Goal: Transaction & Acquisition: Register for event/course

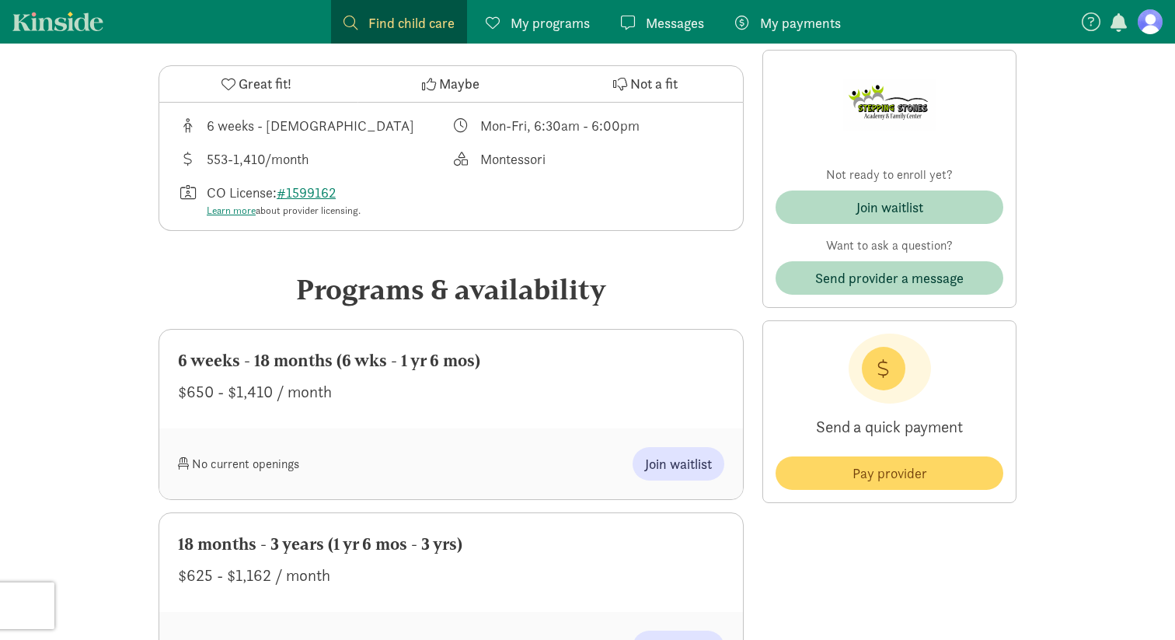
scroll to position [527, 0]
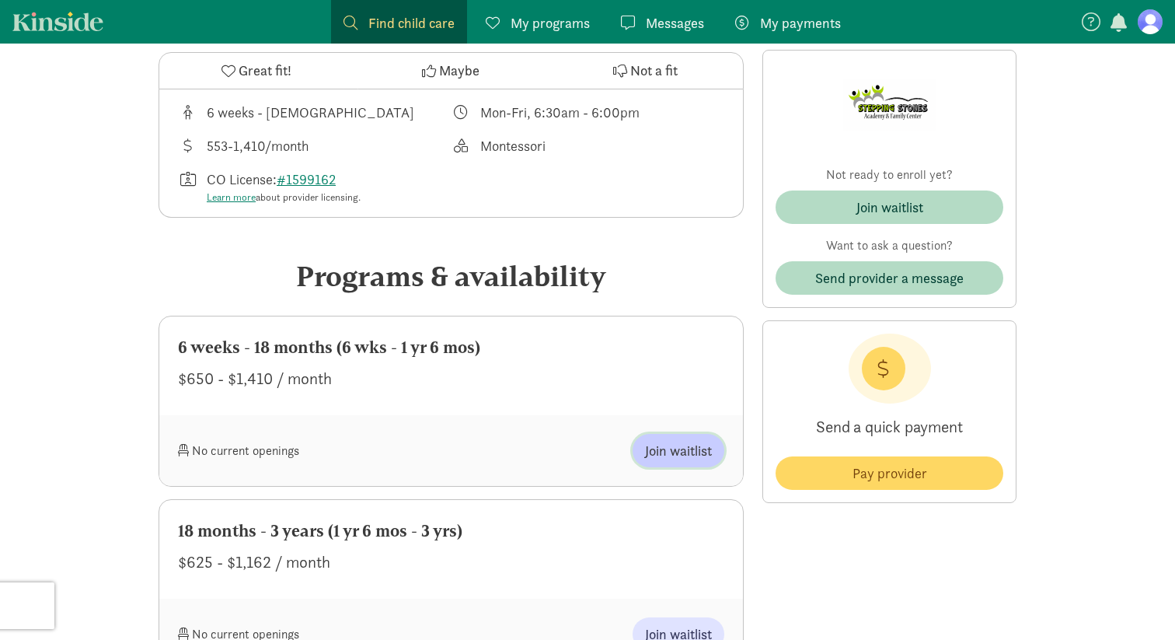
click at [683, 454] on span "Join waitlist" at bounding box center [678, 450] width 67 height 21
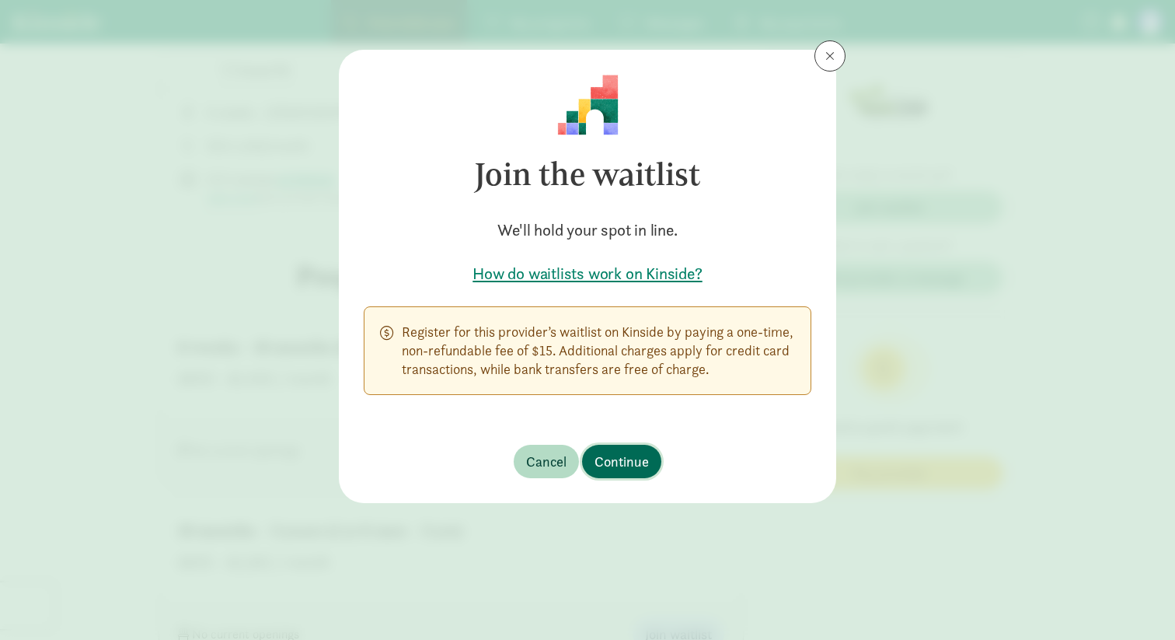
click at [625, 463] on span "Continue" at bounding box center [622, 461] width 54 height 21
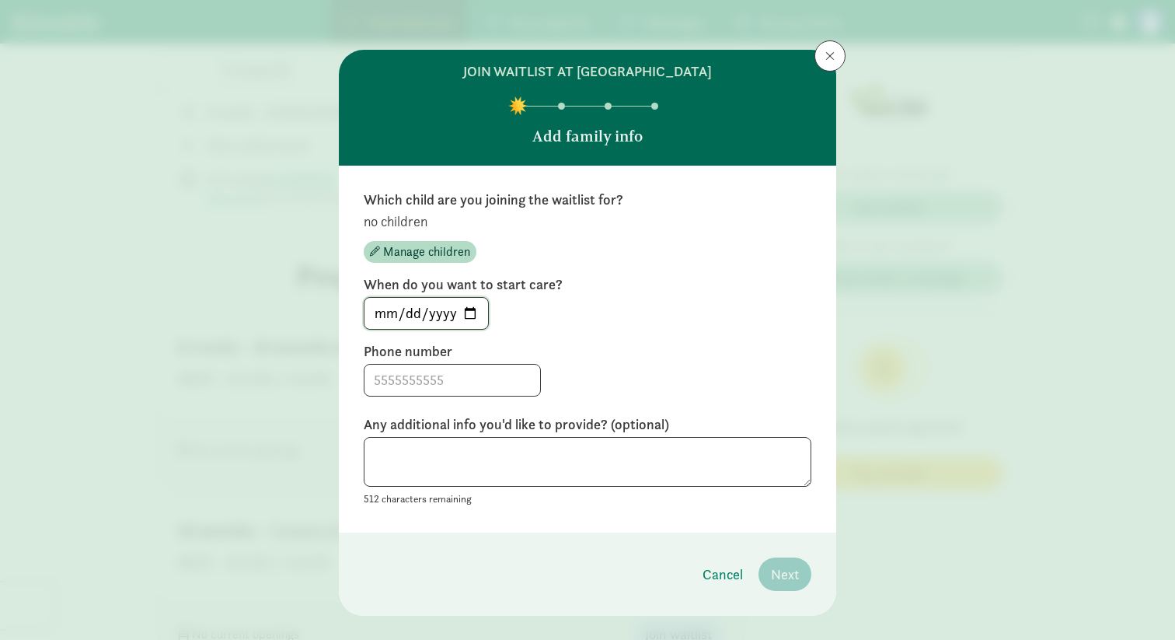
click at [473, 315] on input "2025-09-10" at bounding box center [426, 313] width 124 height 31
type input "2026-08-07"
click at [424, 376] on input at bounding box center [452, 379] width 176 height 31
type input "7202896313"
click at [528, 450] on textarea at bounding box center [588, 462] width 448 height 51
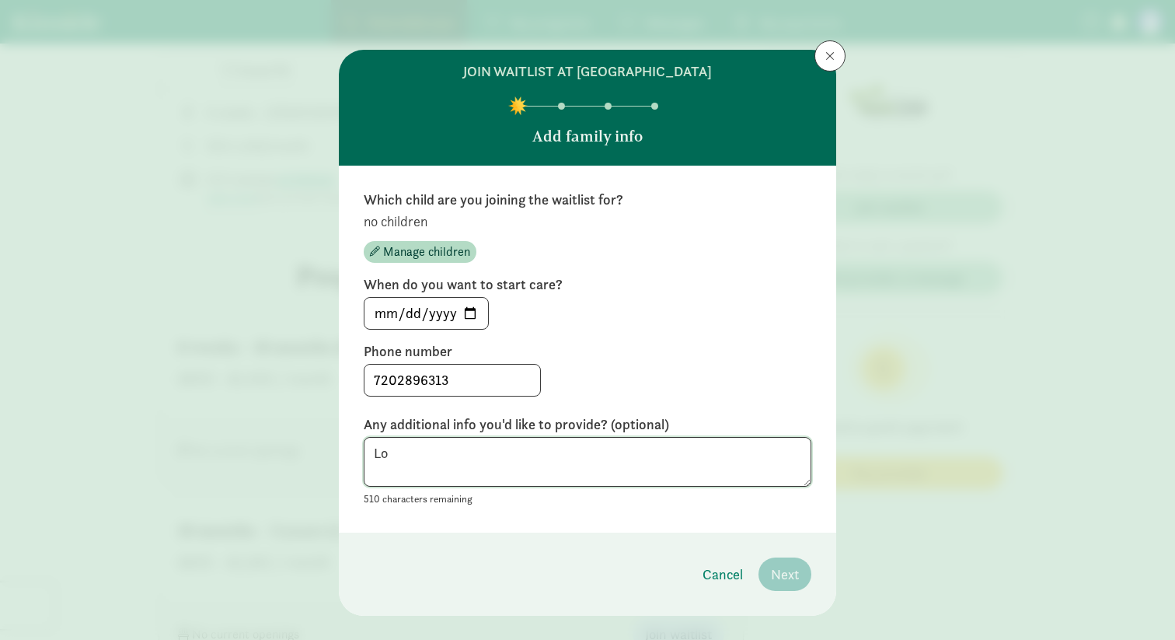
type textarea "L"
click at [683, 525] on div "Which child are you joining the waitlist for? no children Manage children When …" at bounding box center [587, 349] width 497 height 367
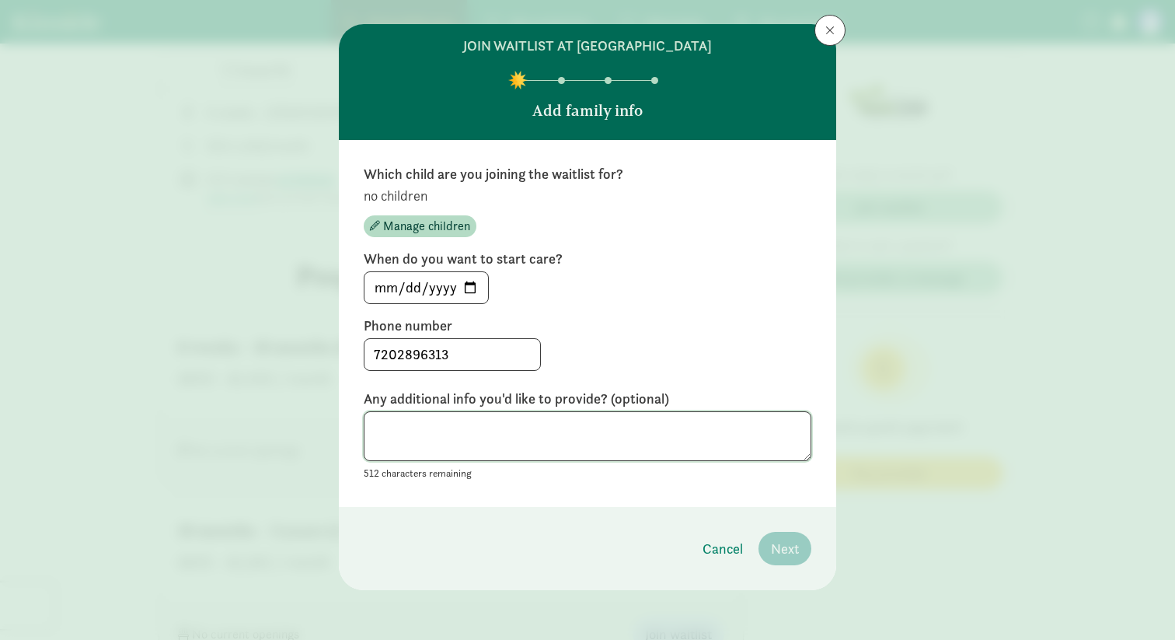
click at [626, 419] on textarea at bounding box center [588, 436] width 448 height 51
type textarea "fd"
click at [443, 221] on span "Manage children" at bounding box center [426, 226] width 87 height 19
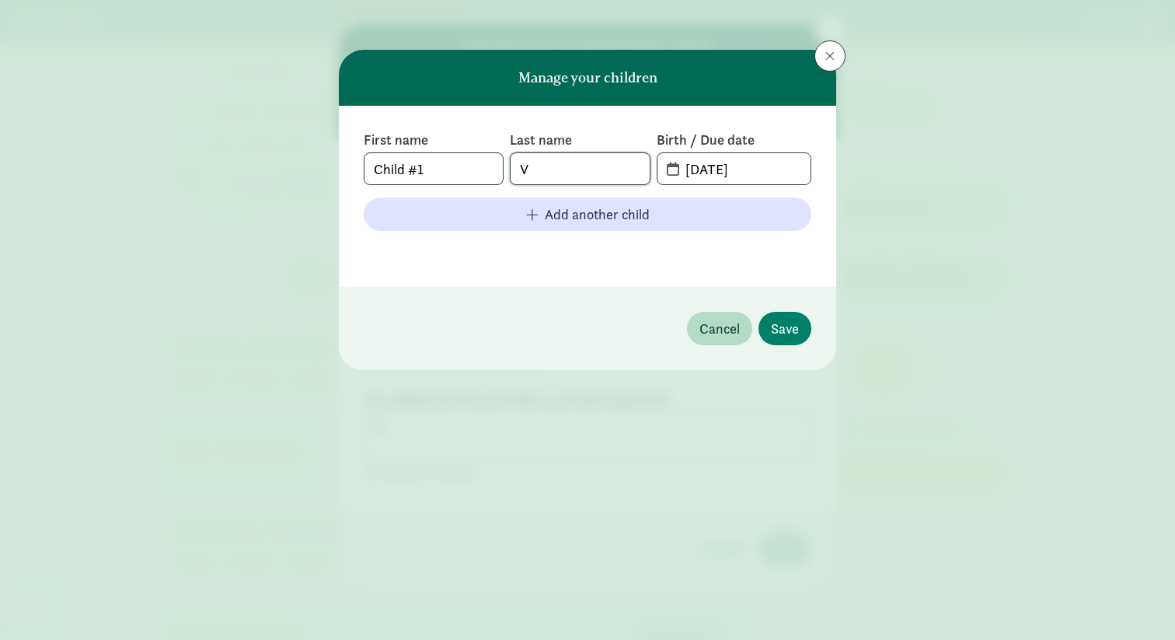
click at [539, 178] on input "V" at bounding box center [580, 168] width 138 height 31
drag, startPoint x: 433, startPoint y: 169, endPoint x: 270, endPoint y: 167, distance: 163.2
click at [270, 167] on div "Manage your children First name Child #1 Last name V Birth / Due date 09-10-202…" at bounding box center [587, 320] width 1175 height 640
type input "Dyno (Name TBD)"
click at [710, 168] on input "09-10-2025" at bounding box center [743, 168] width 134 height 31
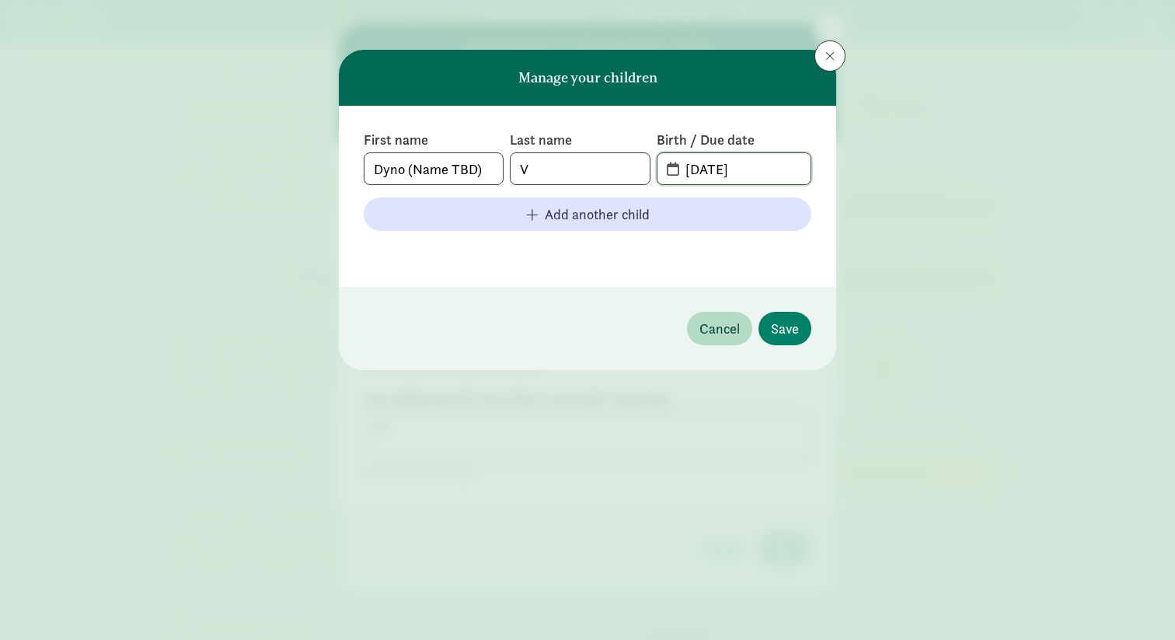
drag, startPoint x: 775, startPoint y: 165, endPoint x: 657, endPoint y: 165, distance: 118.1
click at [657, 165] on span "09-10-2025" at bounding box center [733, 168] width 153 height 31
click at [676, 169] on input "09-10-2025" at bounding box center [743, 168] width 134 height 31
drag, startPoint x: 763, startPoint y: 169, endPoint x: 675, endPoint y: 169, distance: 87.8
click at [676, 169] on input "09-10-2025" at bounding box center [743, 168] width 134 height 31
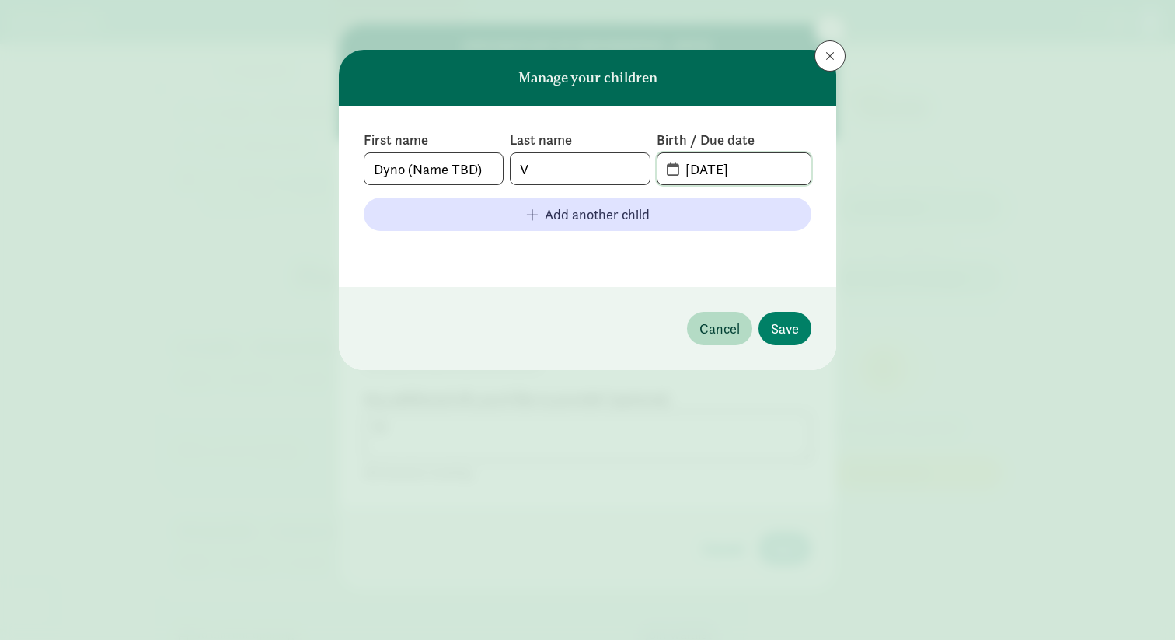
type input "05-07-2026"
click at [546, 165] on input "V" at bounding box center [580, 168] width 138 height 31
type input "VerSteeg"
click at [786, 333] on span "Save" at bounding box center [785, 328] width 28 height 21
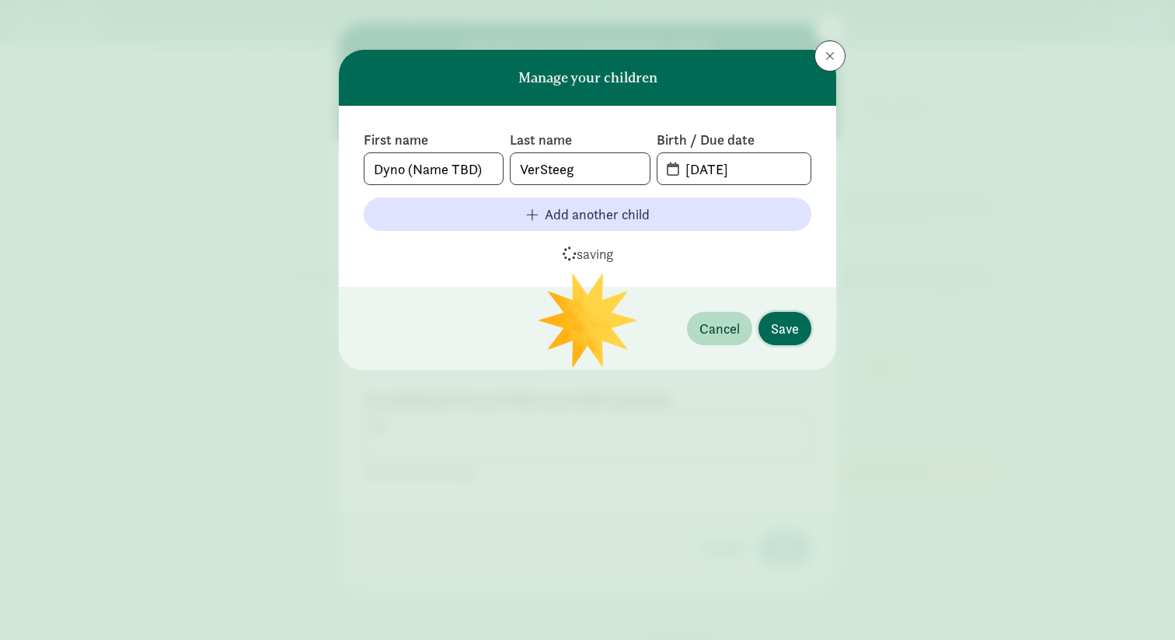
scroll to position [25, 0]
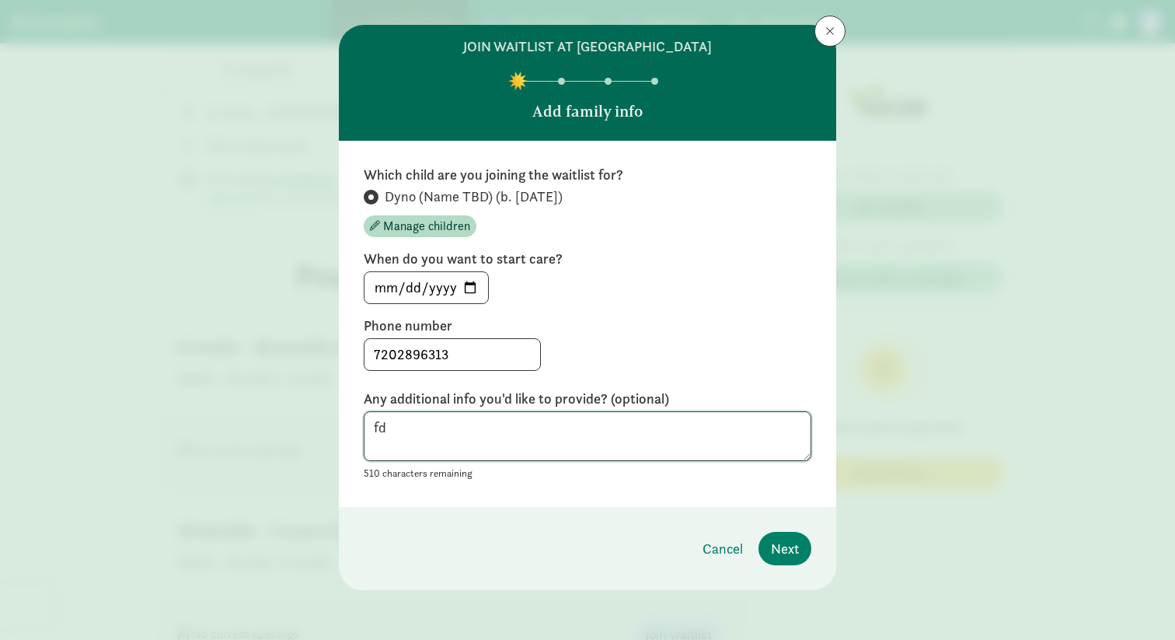
click at [459, 430] on textarea "fd" at bounding box center [588, 436] width 448 height 51
click at [780, 548] on span "Next" at bounding box center [785, 548] width 28 height 21
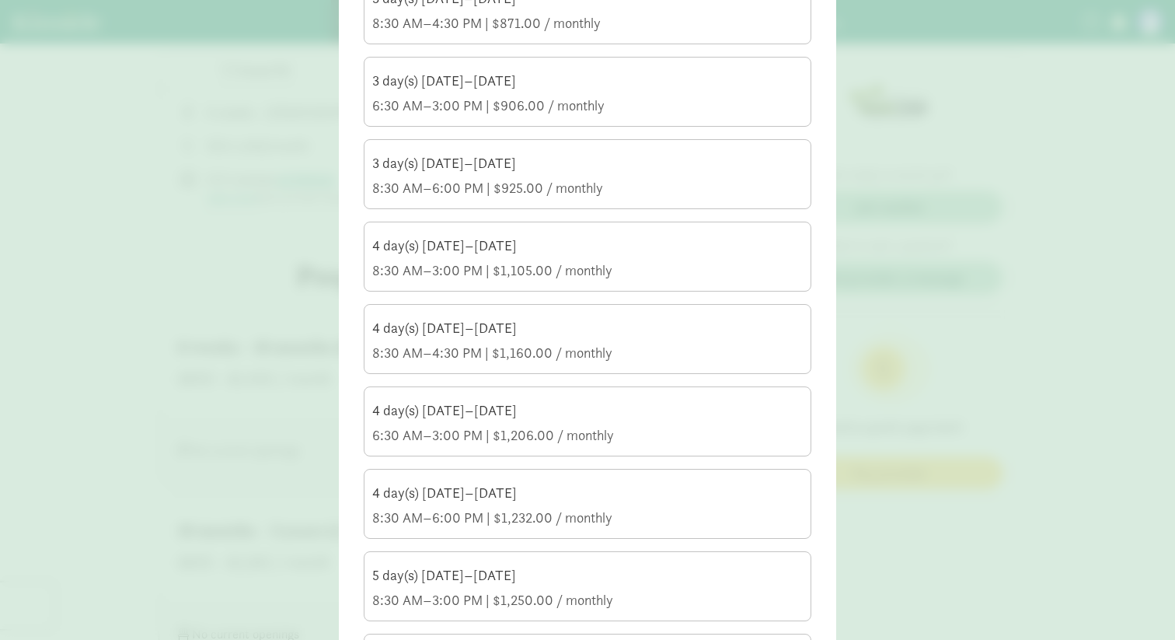
scroll to position [666, 0]
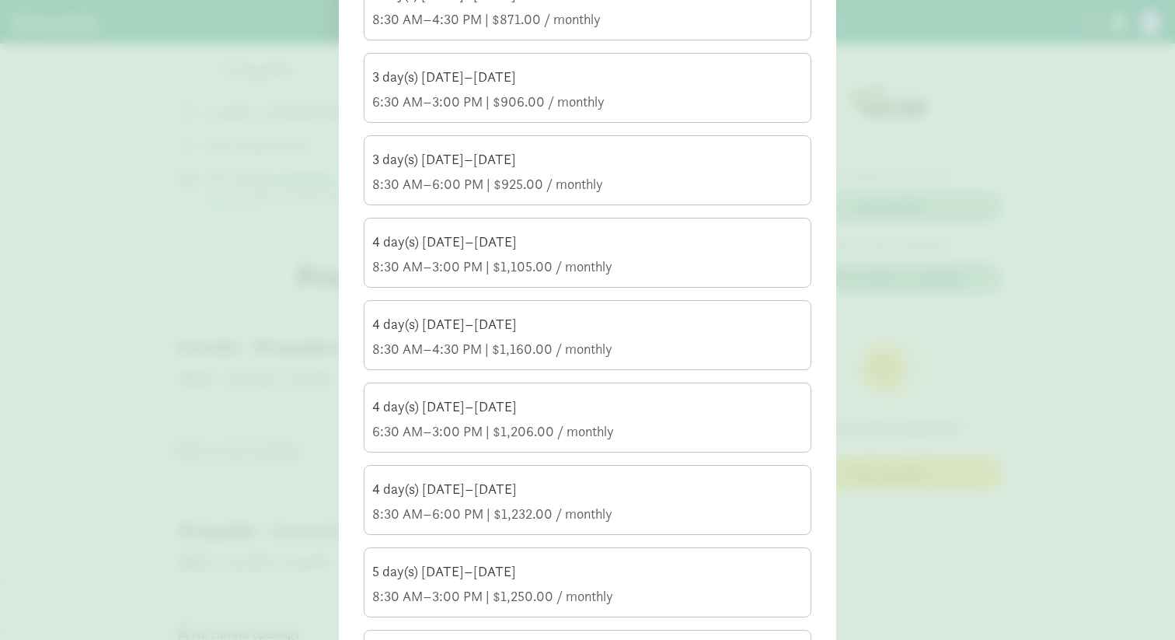
click at [637, 254] on div "4 day(s) Monday–Friday 8:30 AM–3:00 PM | $1,105.00 / monthly" at bounding box center [587, 254] width 431 height 44
click at [0, 0] on input "4 day(s) Monday–Friday 8:30 AM–3:00 PM | $1,105.00 / monthly" at bounding box center [0, 0] width 0 height 0
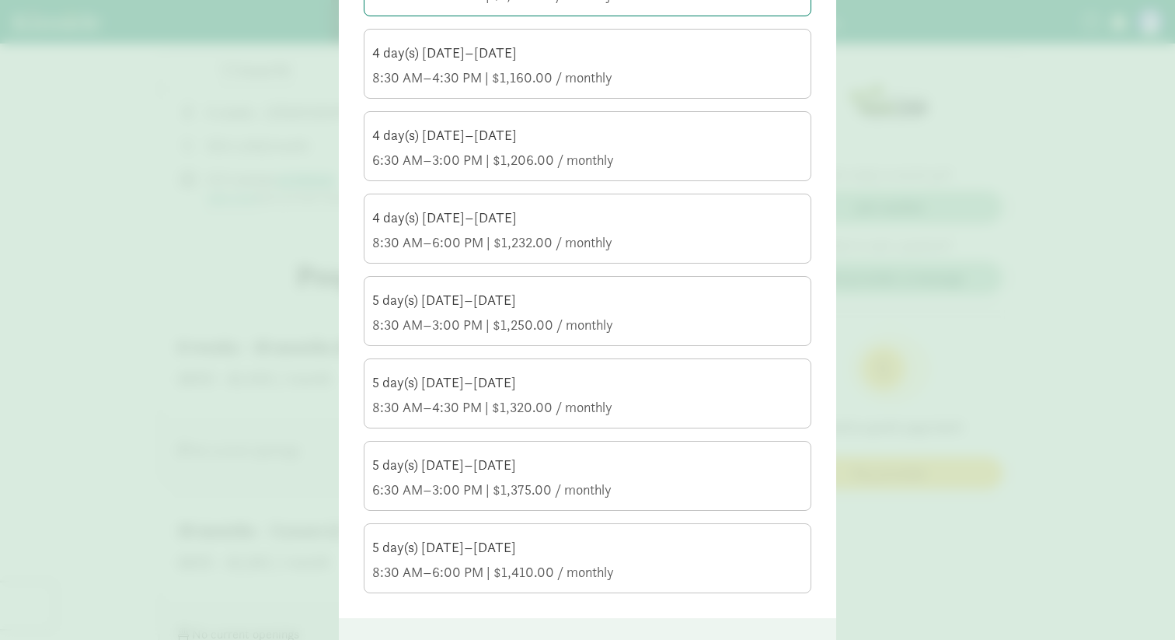
scroll to position [1048, 0]
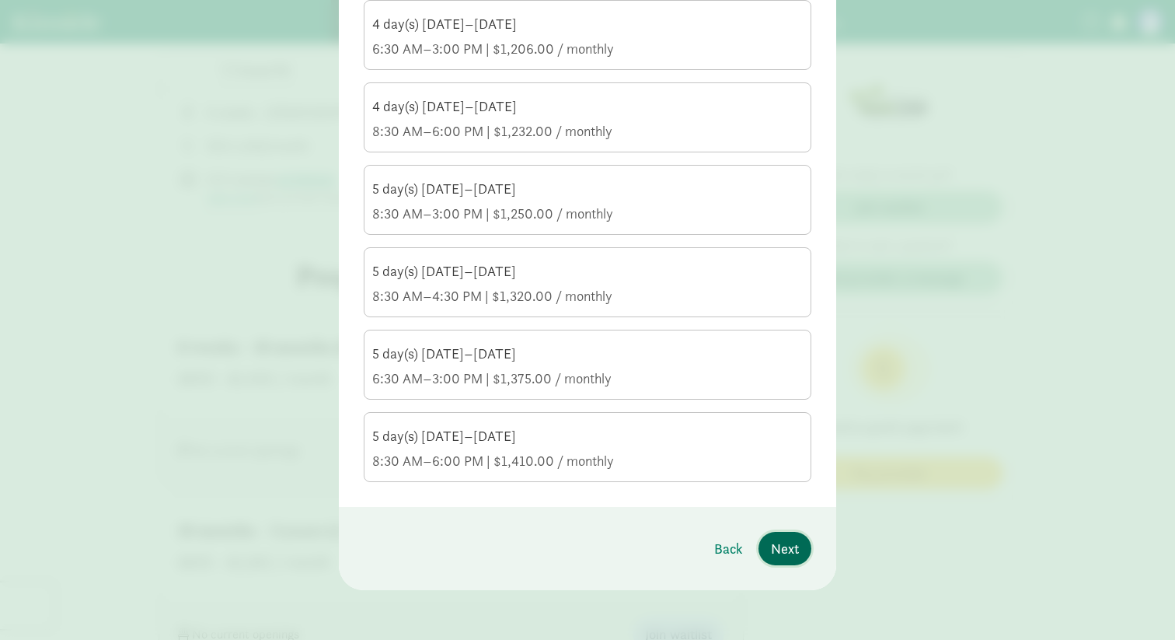
click at [793, 549] on span "Next" at bounding box center [785, 548] width 28 height 21
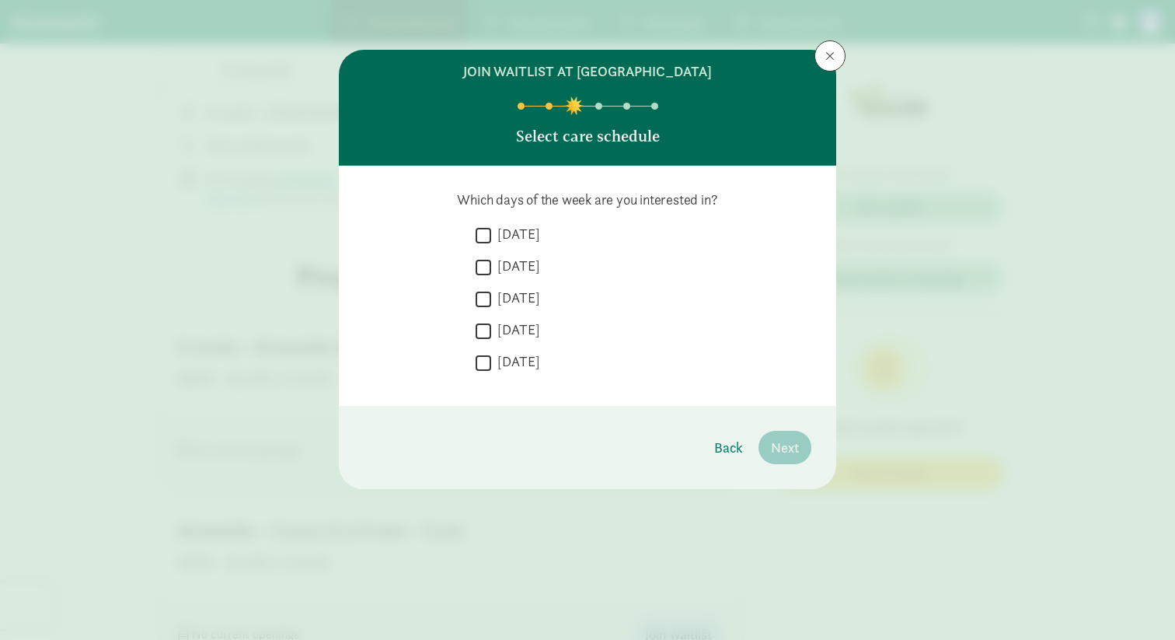
scroll to position [0, 0]
click at [488, 239] on input "Monday" at bounding box center [484, 235] width 16 height 21
checkbox input "true"
click at [488, 267] on input "Tuesday" at bounding box center [484, 266] width 16 height 21
checkbox input "true"
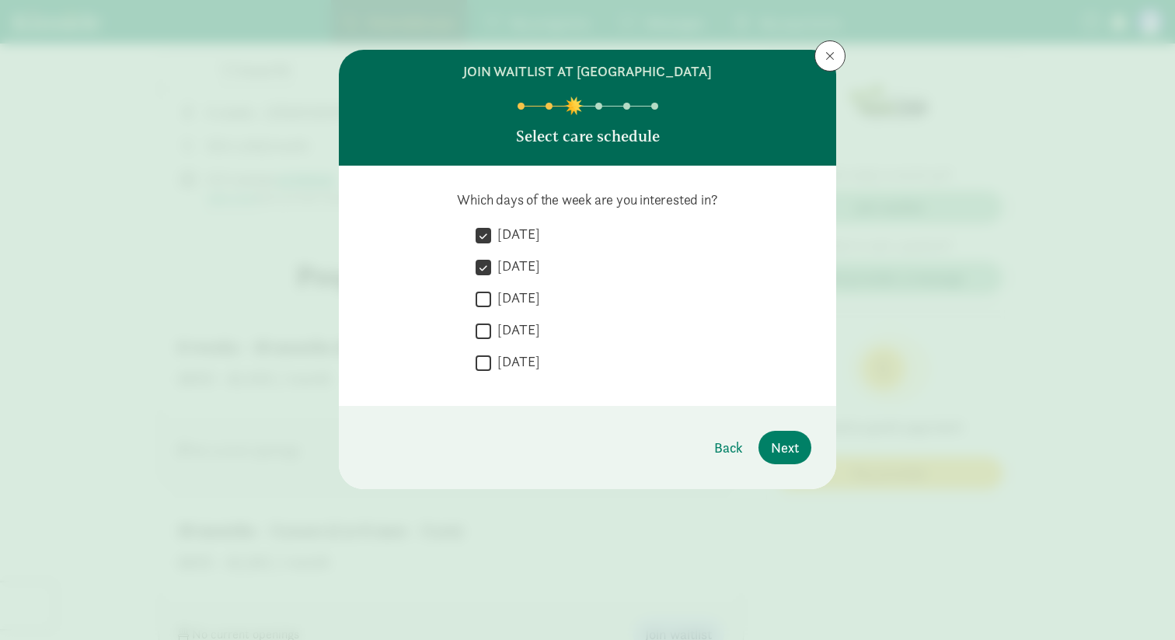
click at [488, 305] on input "Wednesday" at bounding box center [484, 298] width 16 height 21
checkbox input "true"
click at [488, 328] on input "Thursday" at bounding box center [484, 330] width 16 height 21
checkbox input "true"
click at [790, 447] on span "Next" at bounding box center [785, 447] width 28 height 21
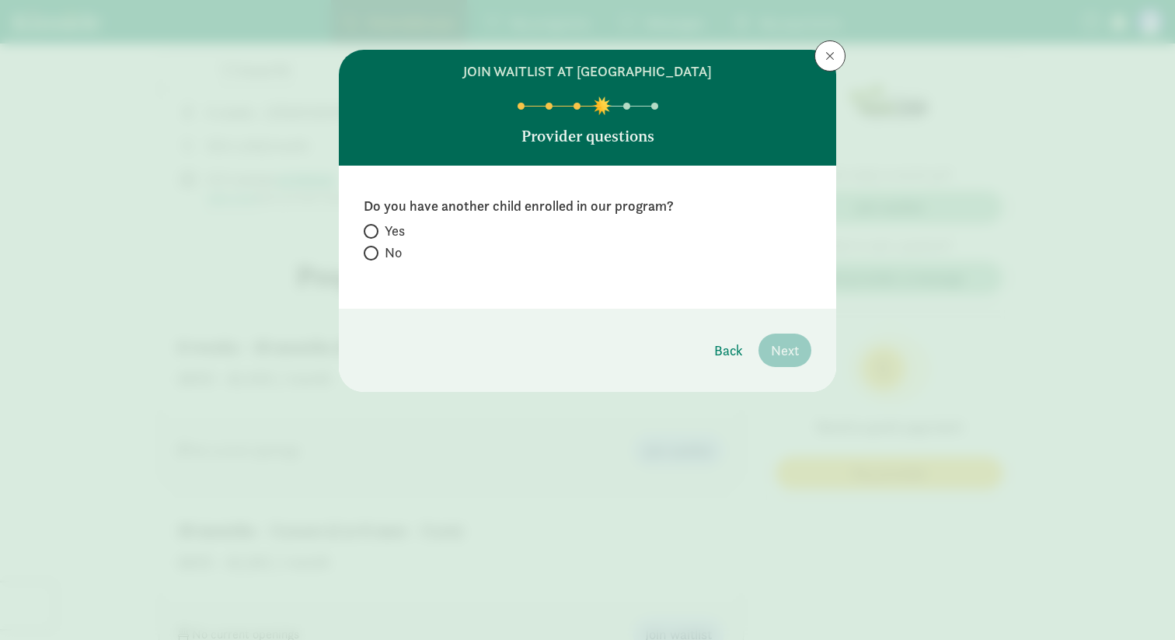
click at [392, 250] on span "No" at bounding box center [393, 252] width 17 height 19
click at [374, 250] on input "No" at bounding box center [369, 253] width 10 height 10
radio input "true"
click at [790, 354] on span "Next" at bounding box center [785, 350] width 28 height 21
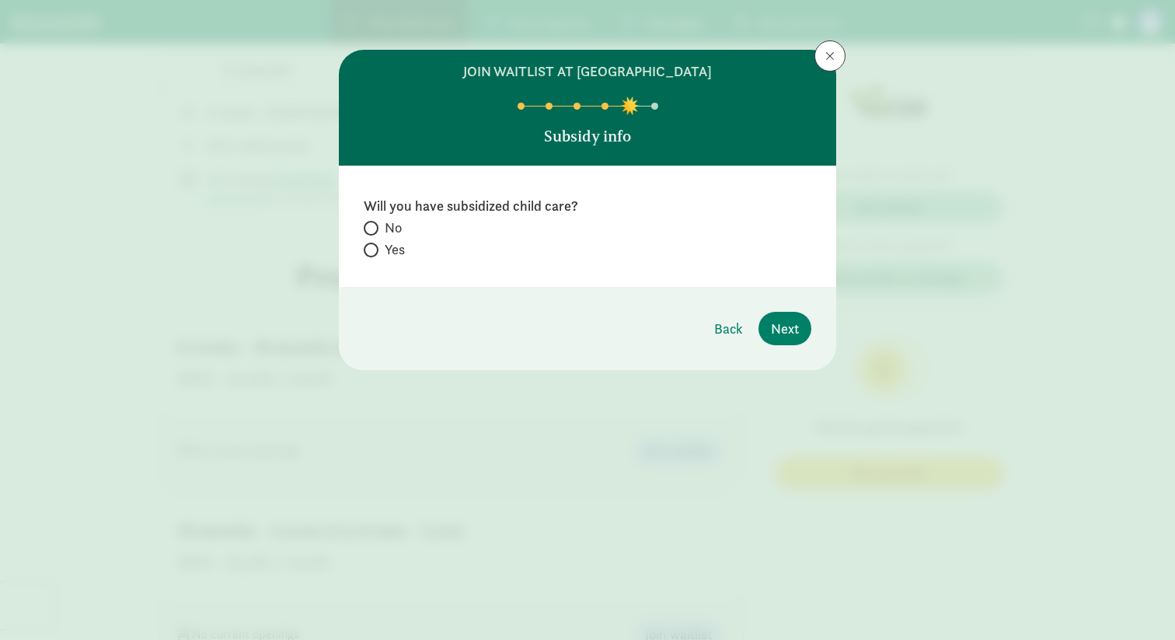
click at [385, 227] on span "No" at bounding box center [393, 227] width 17 height 19
click at [374, 227] on input "No" at bounding box center [369, 228] width 10 height 10
radio input "true"
click at [783, 333] on span "Next" at bounding box center [785, 328] width 28 height 21
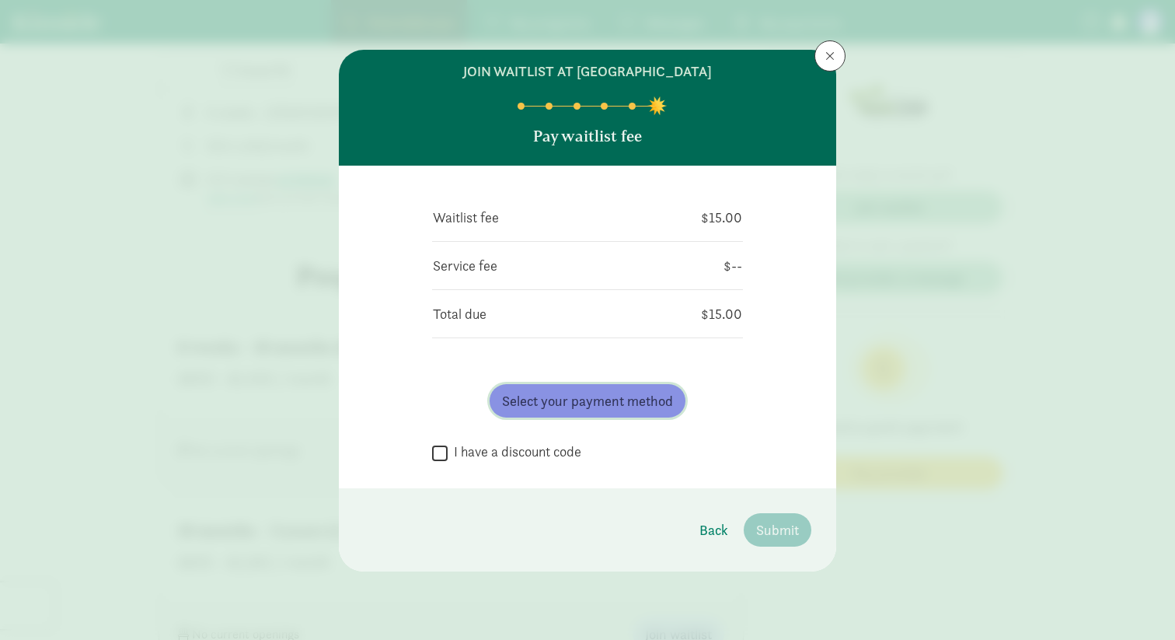
click at [533, 406] on span "Select your payment method" at bounding box center [587, 400] width 171 height 21
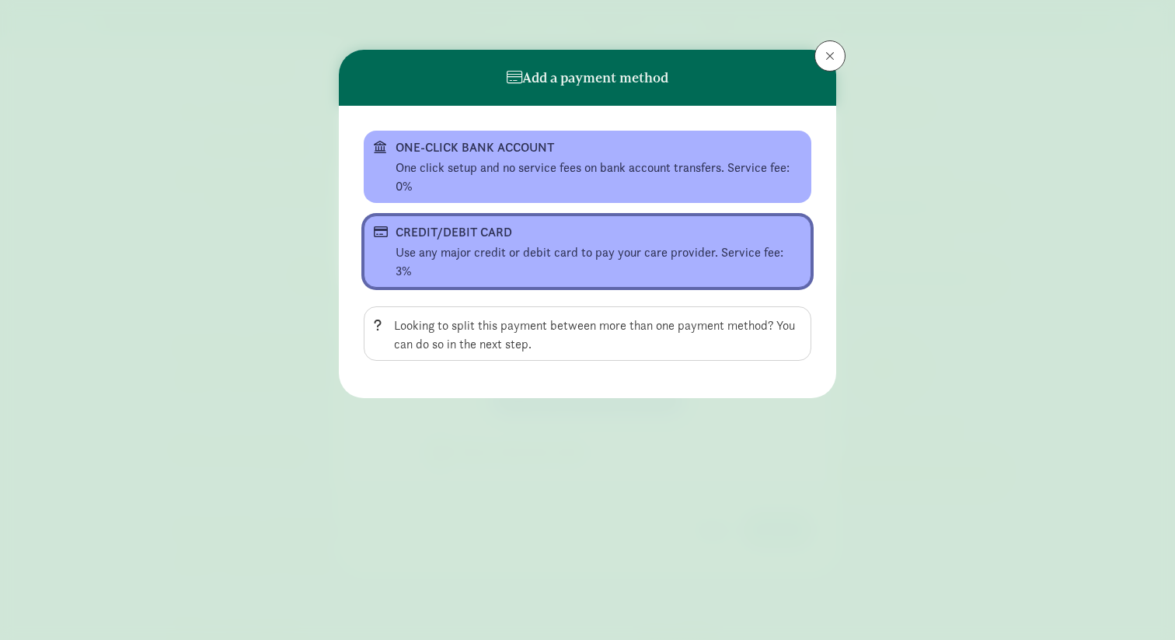
click at [535, 259] on div "Use any major credit or debit card to pay your care provider. Service fee: 3%" at bounding box center [599, 261] width 406 height 37
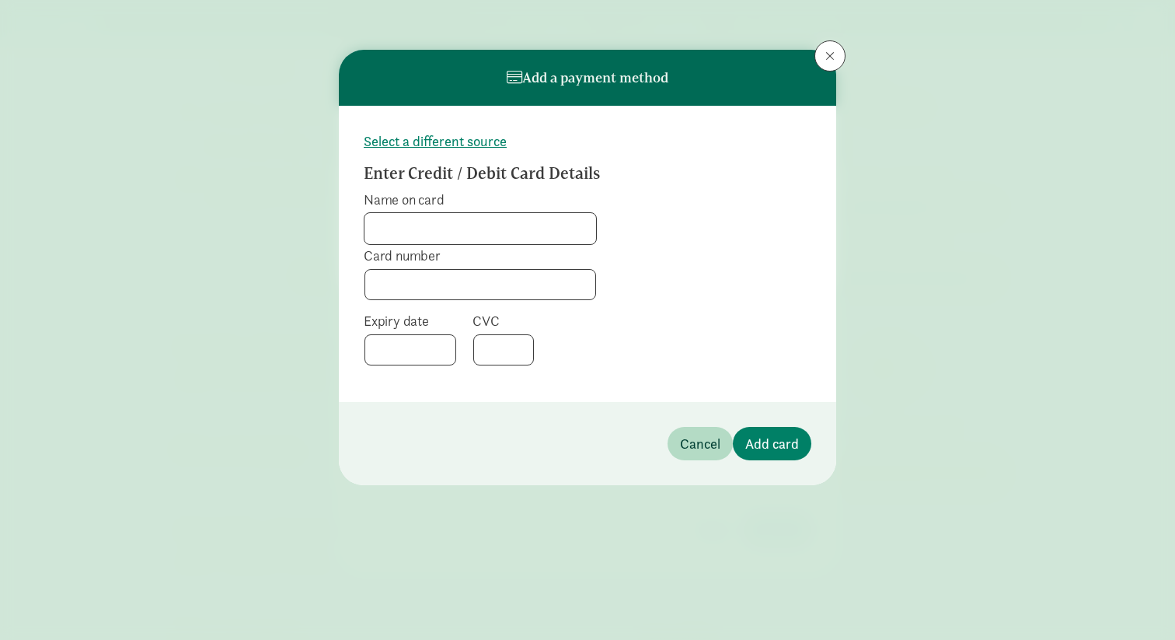
click at [469, 217] on input "Name on card" at bounding box center [480, 228] width 232 height 31
type input "Rochelle Smith"
click at [783, 438] on span "Add card" at bounding box center [772, 443] width 54 height 21
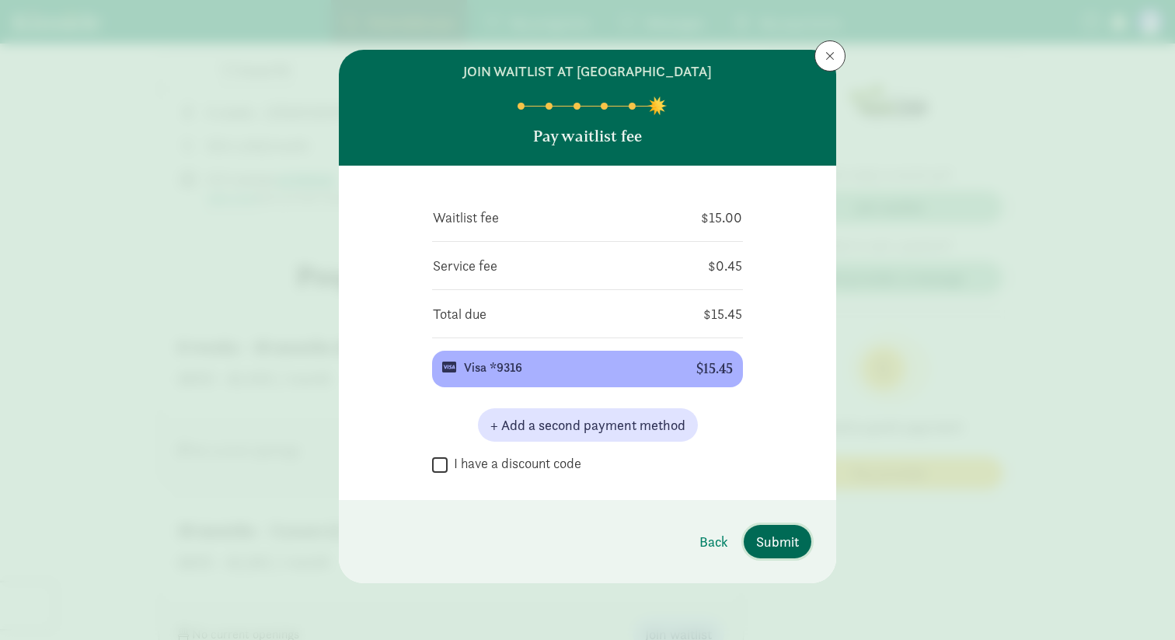
click at [792, 539] on span "Submit" at bounding box center [777, 541] width 43 height 21
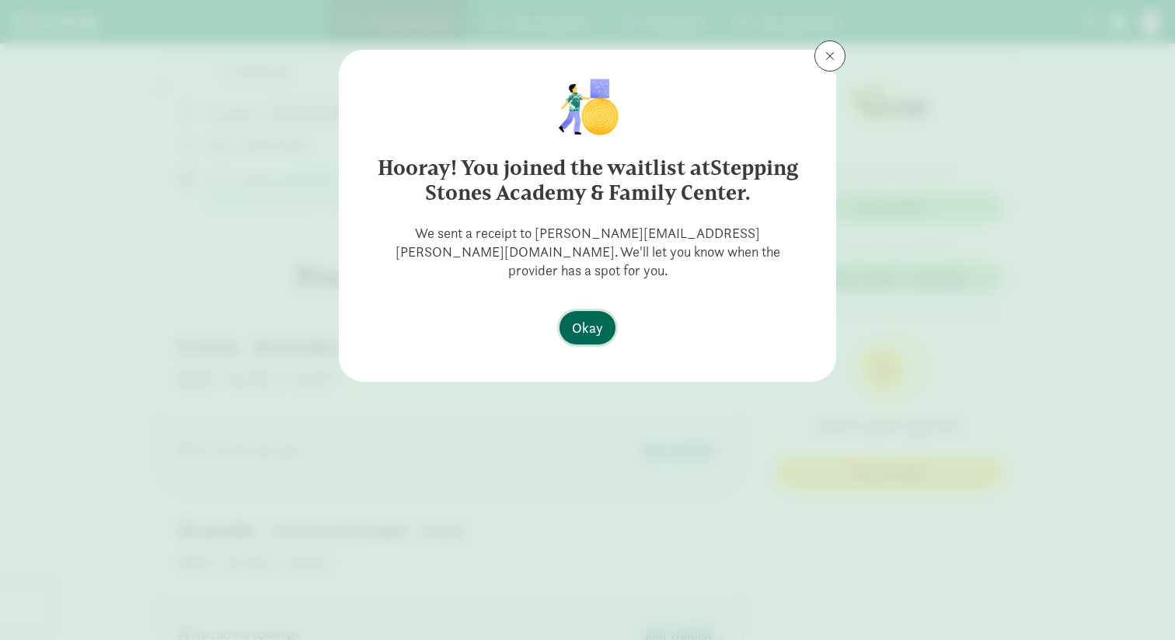
click at [588, 317] on span "Okay" at bounding box center [587, 327] width 31 height 21
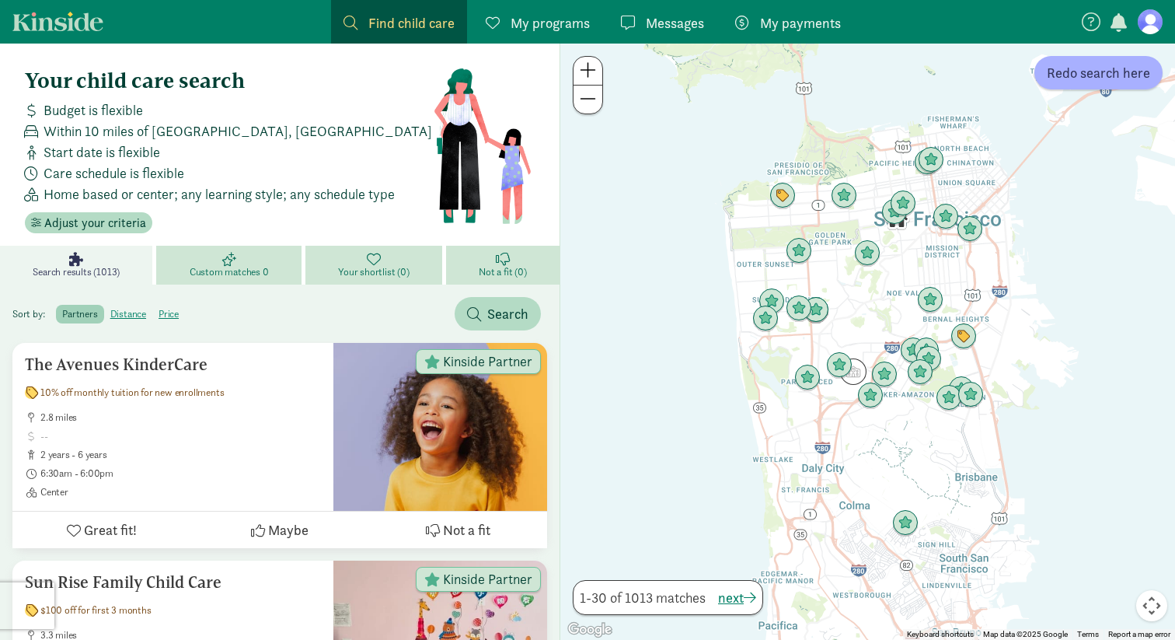
click at [494, 37] on link "My programs Programs" at bounding box center [537, 22] width 129 height 44
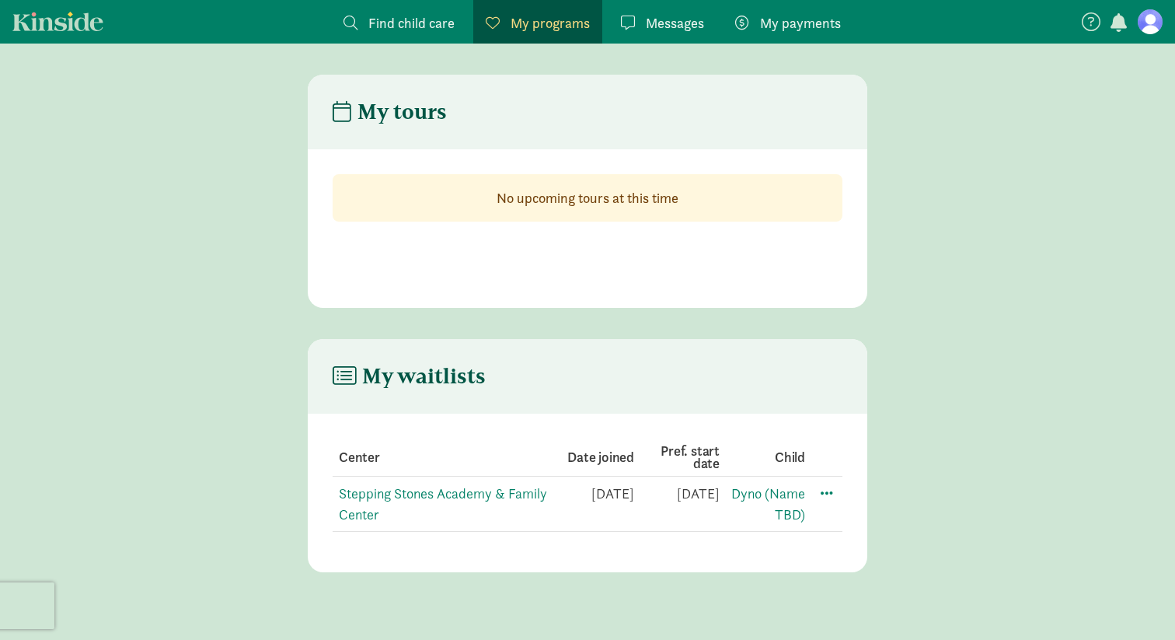
click at [830, 502] on td at bounding box center [823, 503] width 37 height 55
click at [830, 490] on span at bounding box center [827, 492] width 19 height 19
click at [398, 494] on link "Stepping Stones Academy & Family Center" at bounding box center [443, 503] width 208 height 39
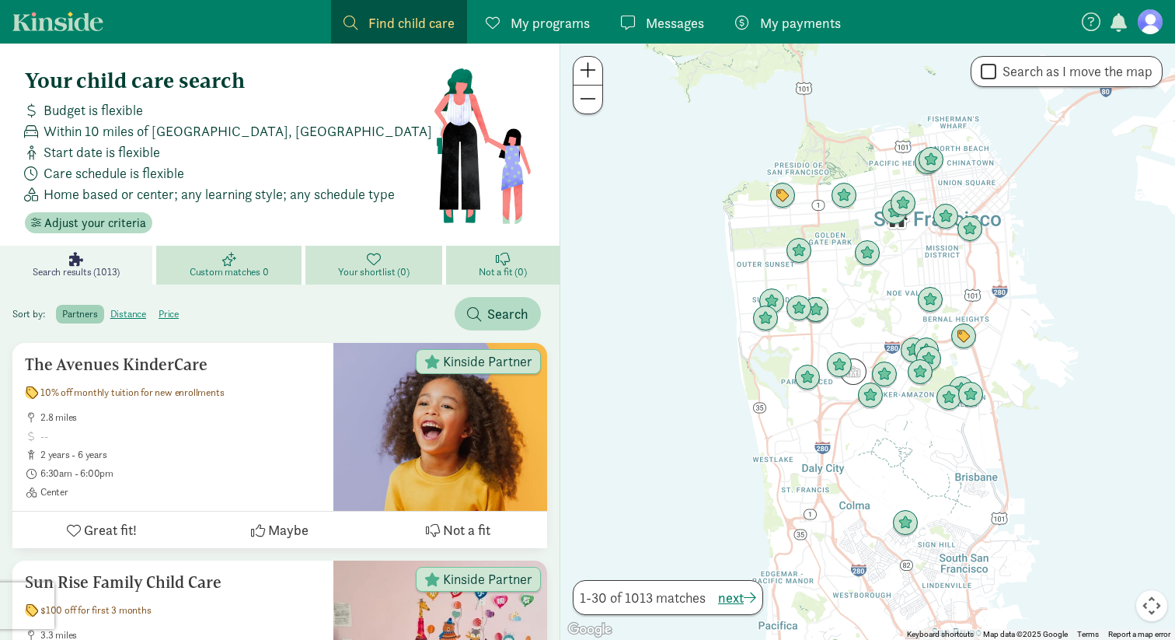
click at [169, 131] on span "Within 10 miles of San Francisco, CA" at bounding box center [238, 130] width 389 height 21
click at [72, 234] on div "Your child care search Budget is flexible Within 10 miles of San Francisco, CA …" at bounding box center [279, 151] width 535 height 190
click at [78, 225] on span "Adjust your criteria" at bounding box center [95, 223] width 102 height 19
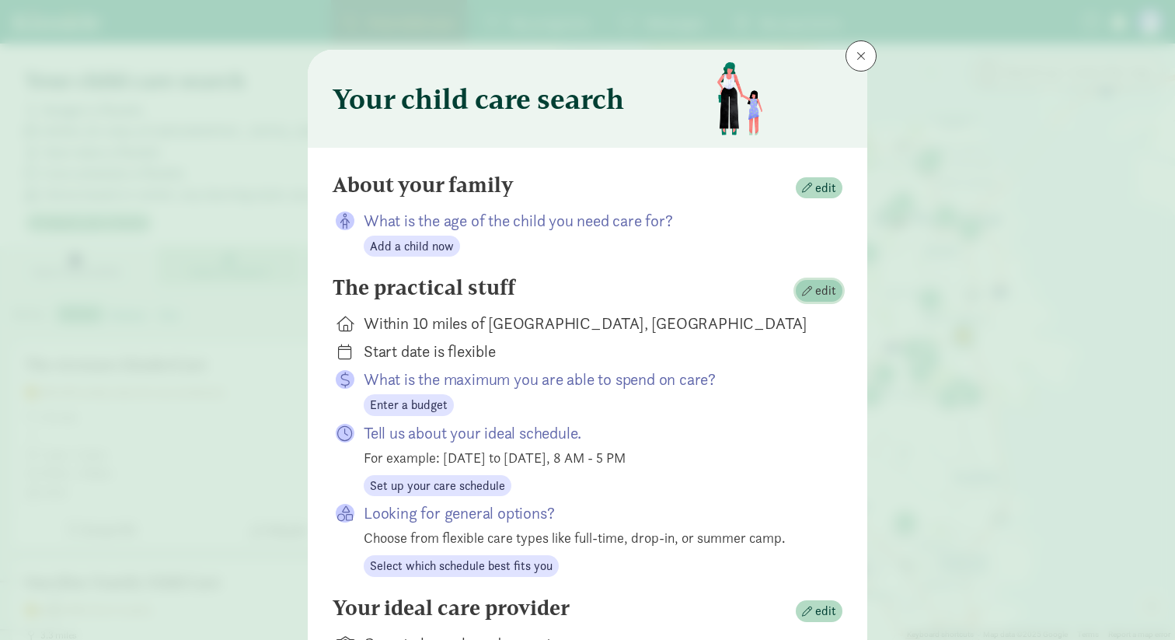
click at [817, 288] on span "edit" at bounding box center [825, 290] width 21 height 19
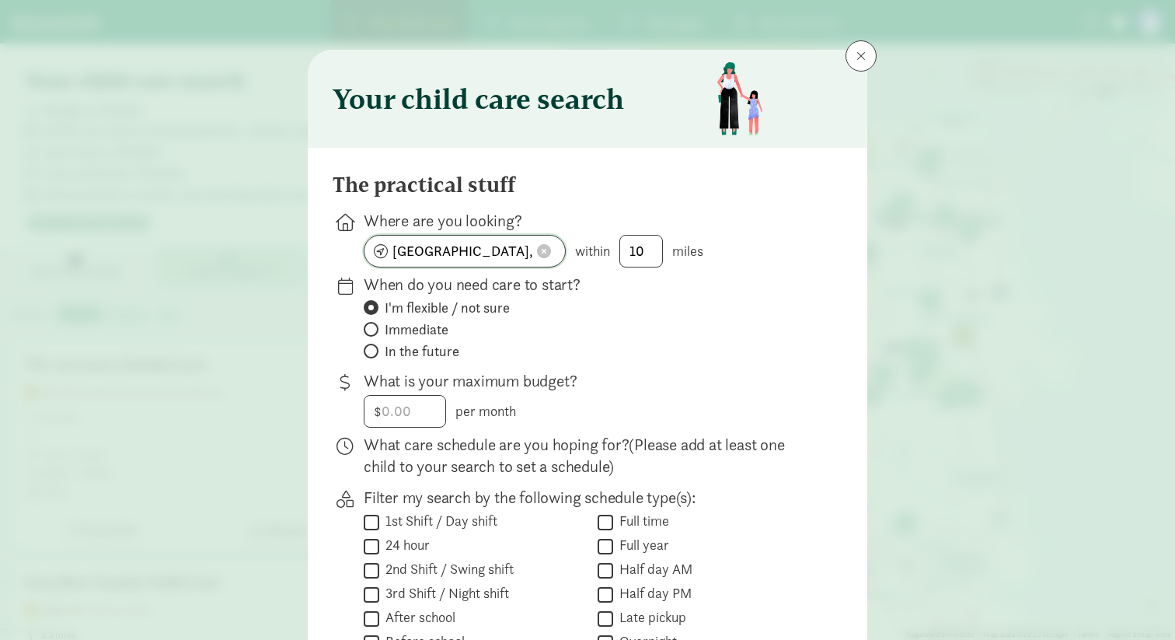
click at [499, 249] on input "San Francisco, CA" at bounding box center [464, 250] width 201 height 31
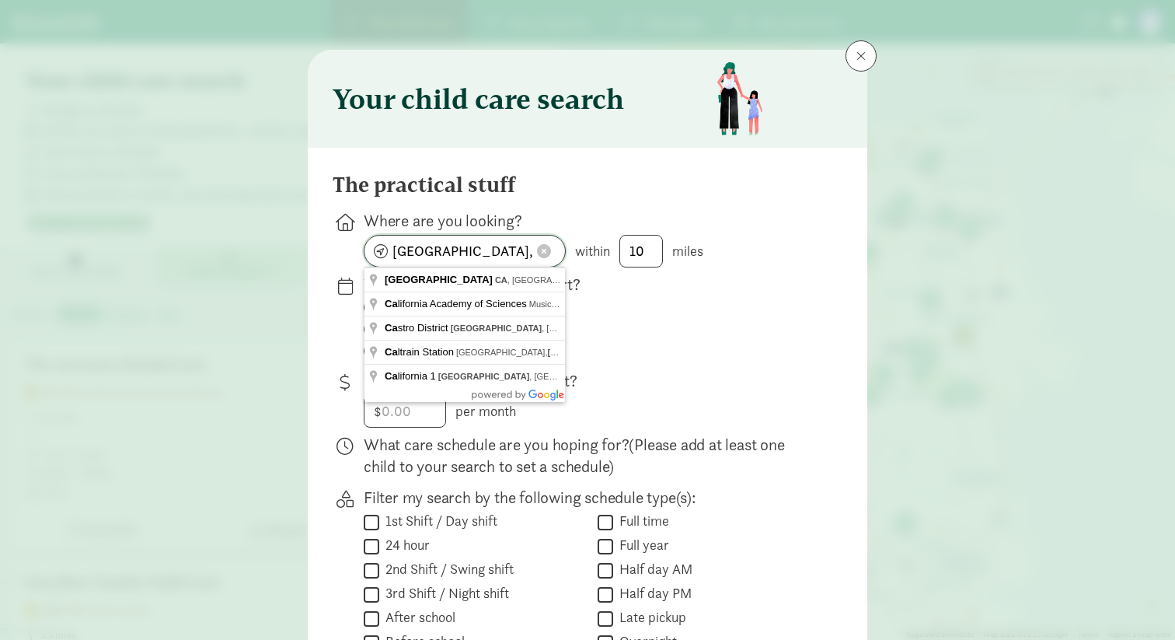
click at [499, 249] on input "San Francisco, CA" at bounding box center [464, 250] width 201 height 31
type input "Littleton, CO 80120, USA"
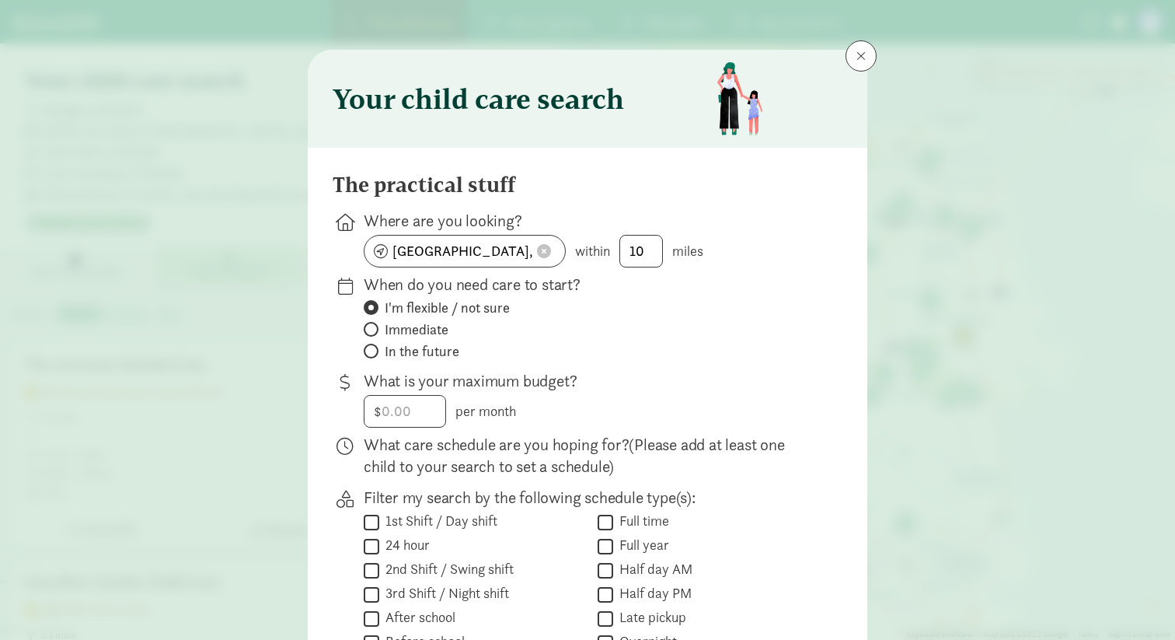
click at [419, 354] on span "In the future" at bounding box center [422, 351] width 75 height 19
click at [374, 354] on input "In the future" at bounding box center [369, 351] width 10 height 10
radio input "true"
radio input "false"
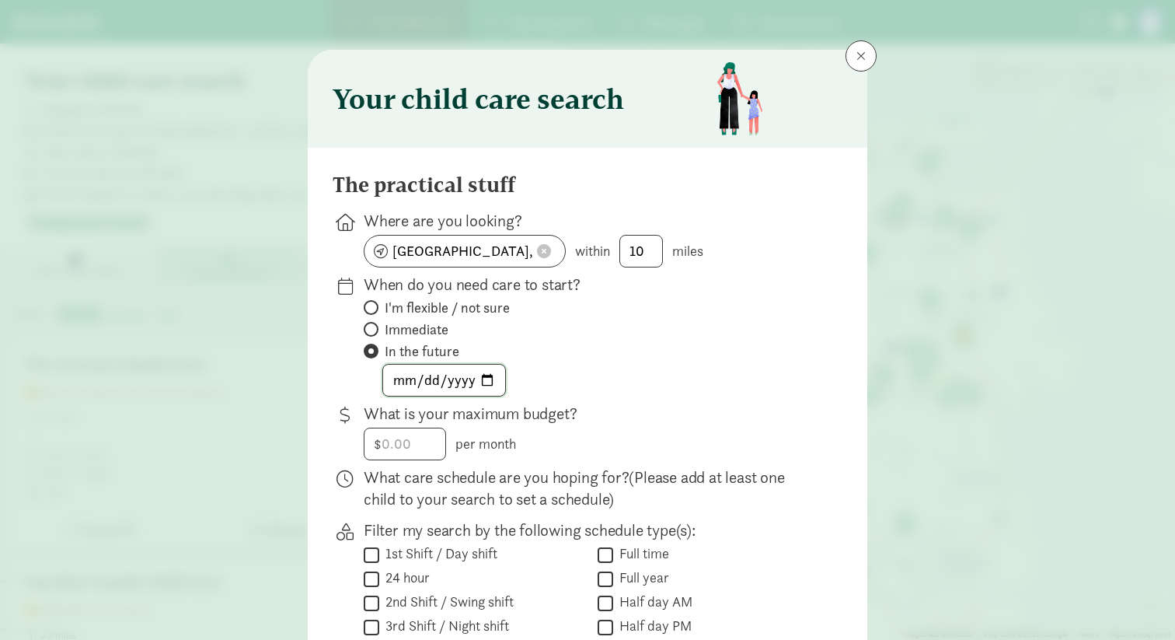
click at [400, 384] on input "date" at bounding box center [444, 379] width 122 height 31
type input "2026-08-07"
click at [413, 447] on input "number" at bounding box center [404, 443] width 81 height 31
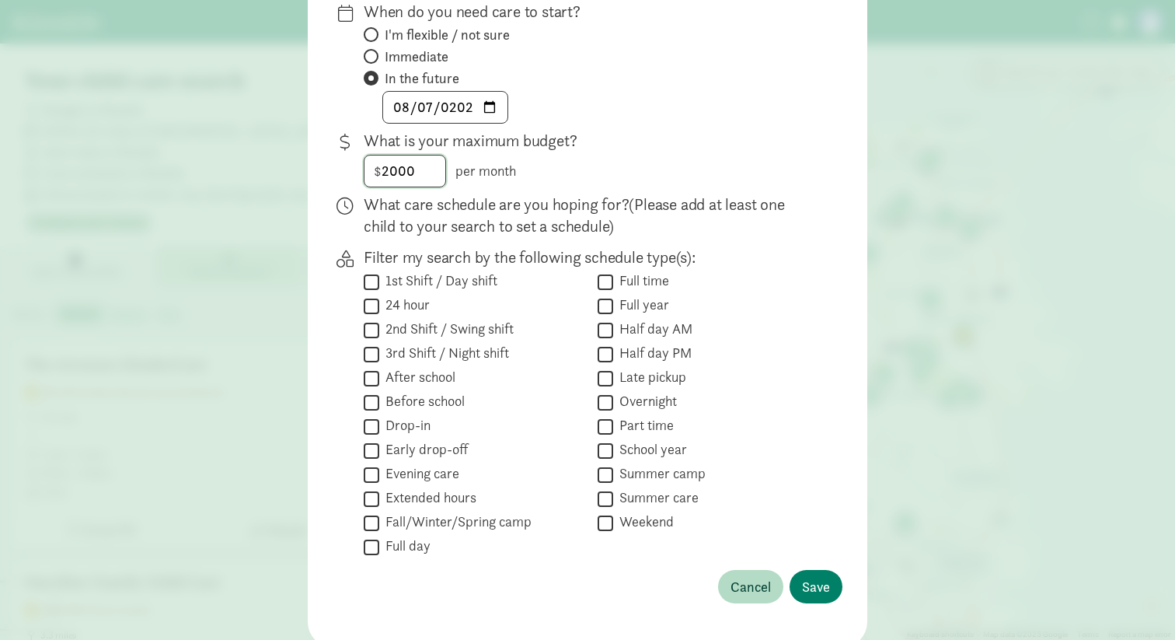
scroll to position [297, 0]
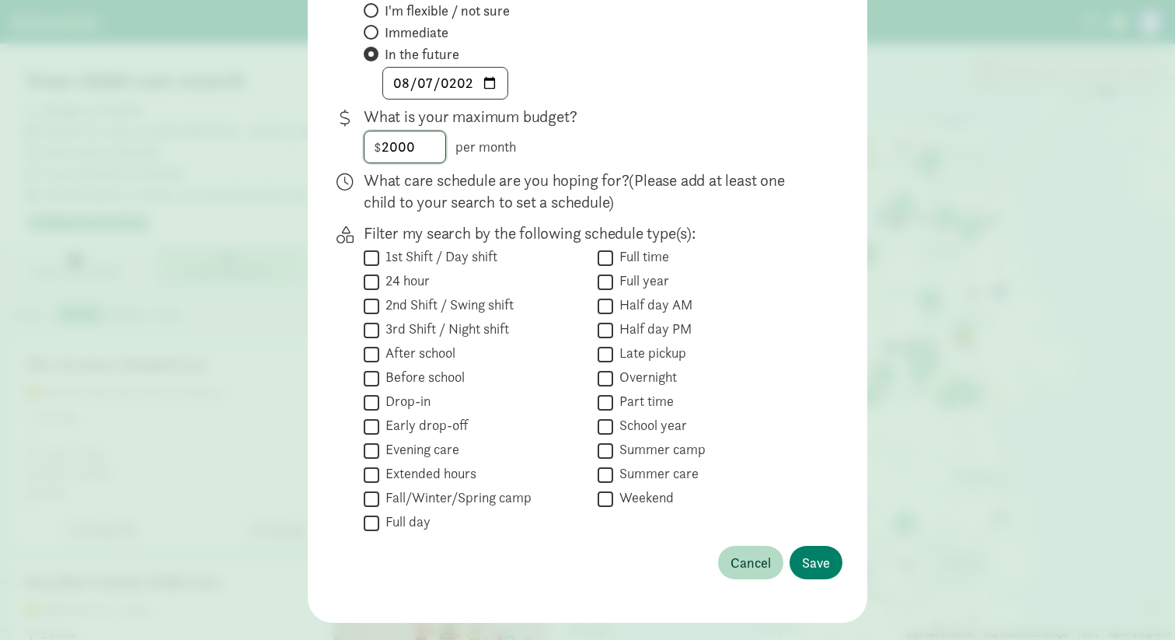
type input "2000"
click at [612, 406] on input "Part time" at bounding box center [606, 402] width 16 height 21
checkbox input "true"
click at [607, 256] on input "Full time" at bounding box center [606, 257] width 16 height 21
checkbox input "true"
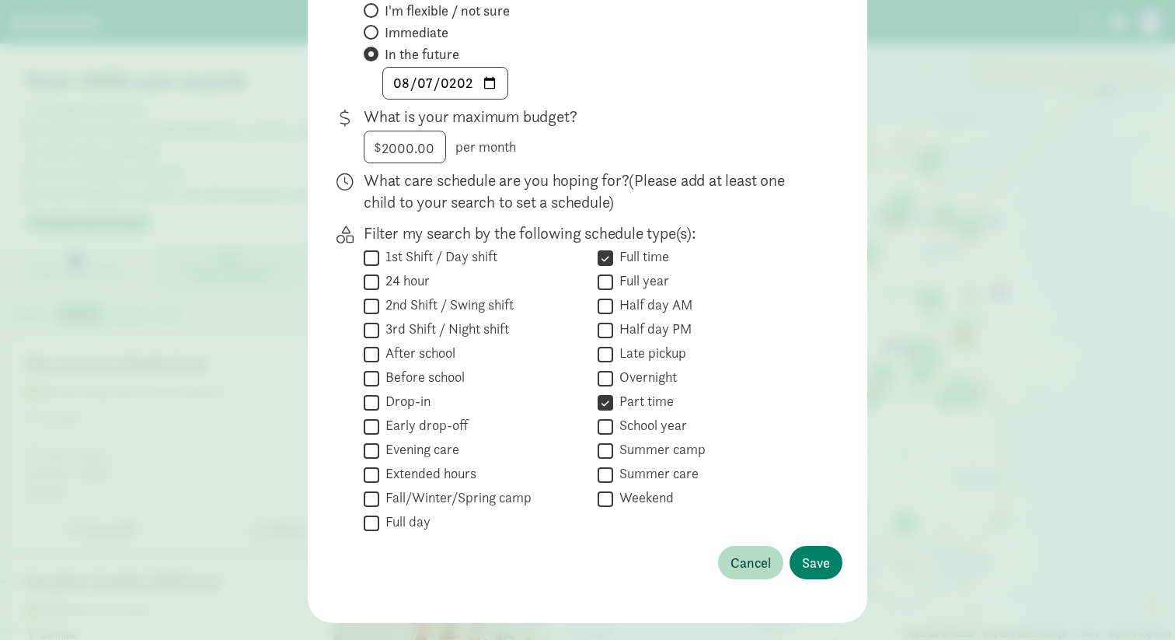
click at [395, 522] on label "Full day" at bounding box center [404, 521] width 51 height 19
click at [379, 522] on input "Full day" at bounding box center [372, 522] width 16 height 21
click at [393, 516] on label "Full day" at bounding box center [404, 521] width 51 height 19
click at [379, 516] on input "Full day" at bounding box center [372, 522] width 16 height 21
checkbox input "false"
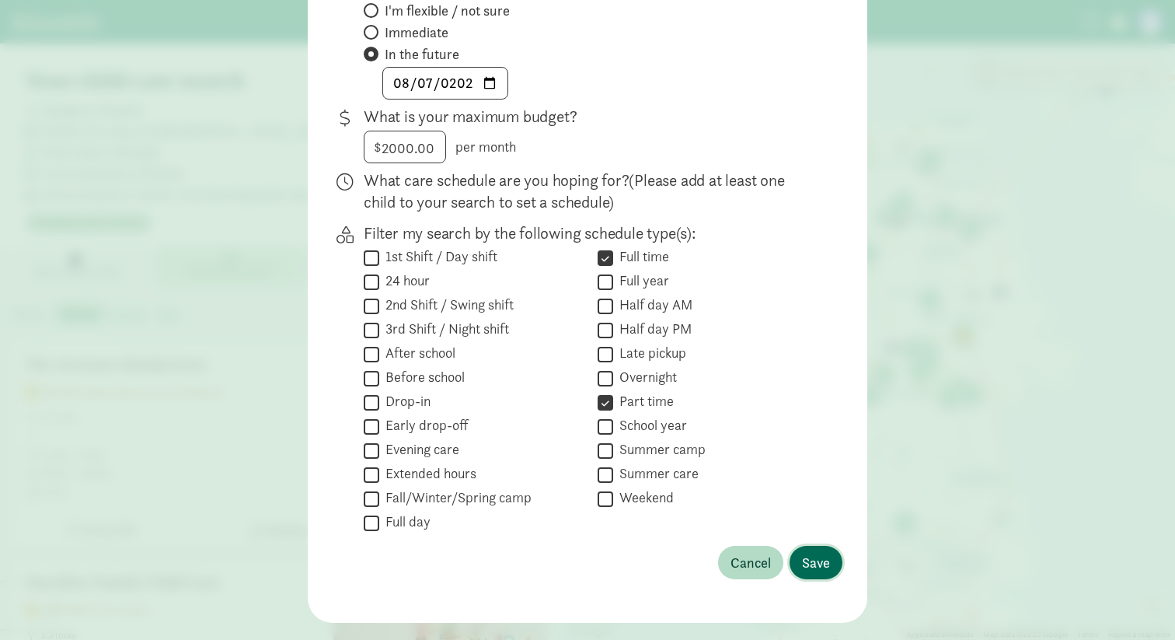
click at [827, 556] on span "Save" at bounding box center [816, 562] width 28 height 21
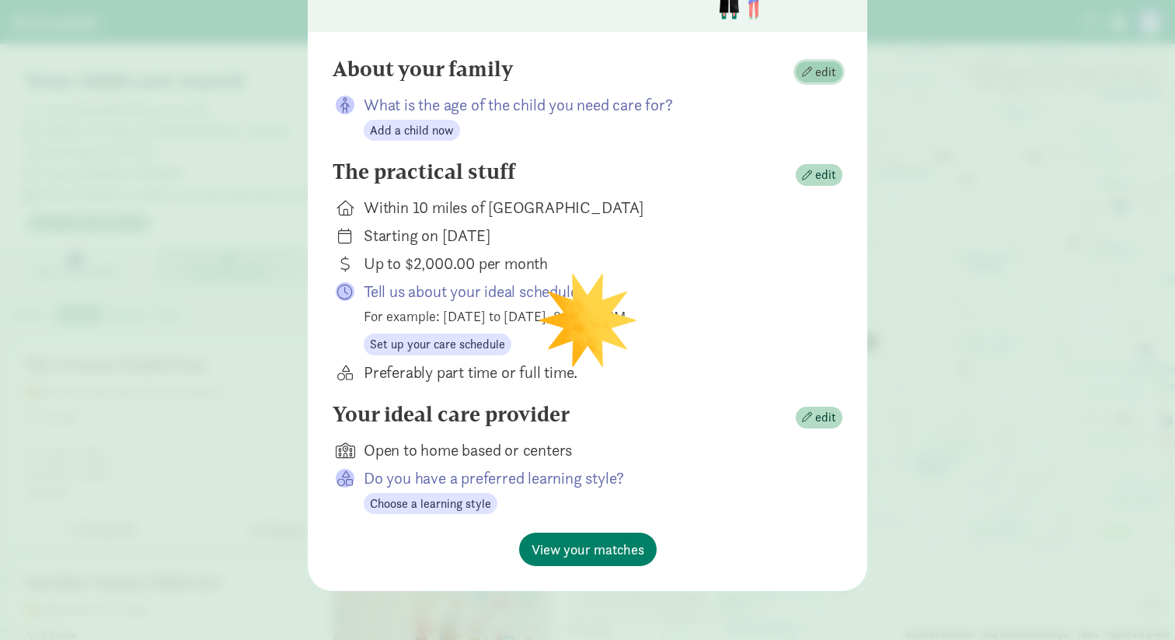
click at [808, 76] on span "button" at bounding box center [807, 72] width 10 height 10
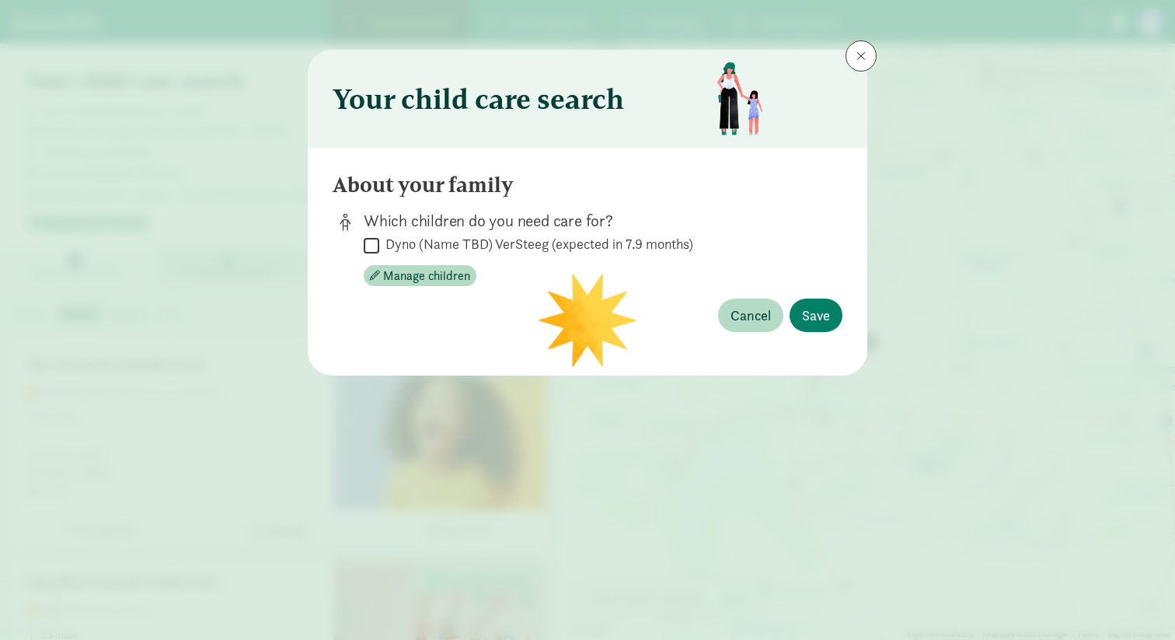
click at [436, 246] on label "Dyno (Name TBD) VerSteeg (expected in 7.9 months)" at bounding box center [536, 244] width 314 height 19
click at [379, 246] on input "Dyno (Name TBD) VerSteeg (expected in 7.9 months)" at bounding box center [372, 245] width 16 height 21
checkbox input "true"
click at [814, 317] on span "Save" at bounding box center [816, 315] width 28 height 21
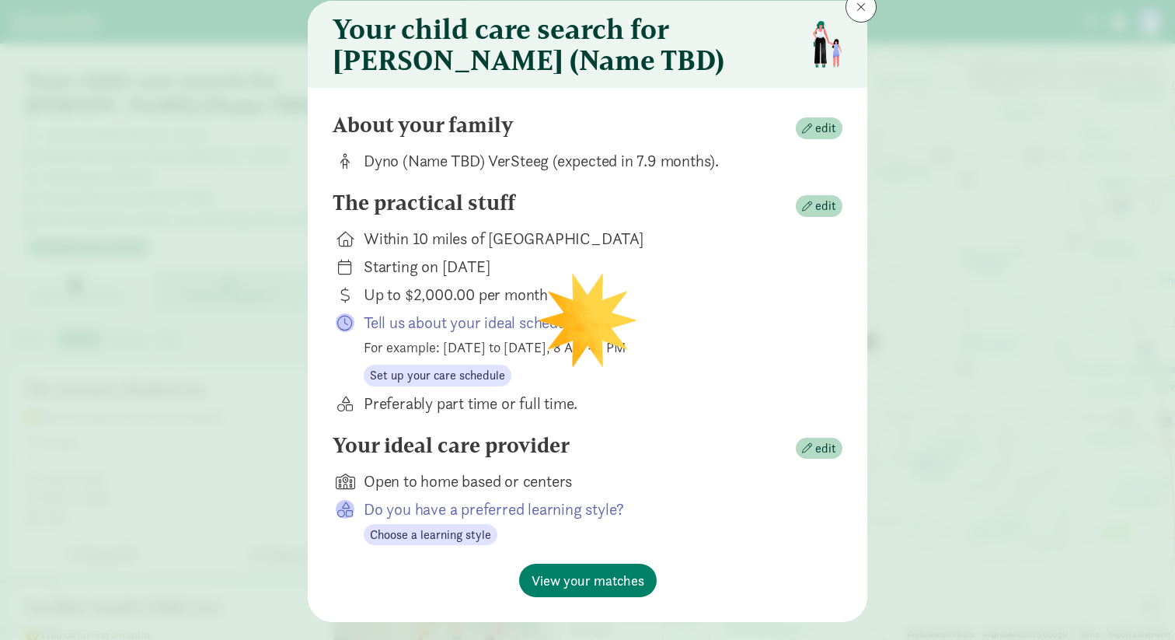
scroll to position [80, 0]
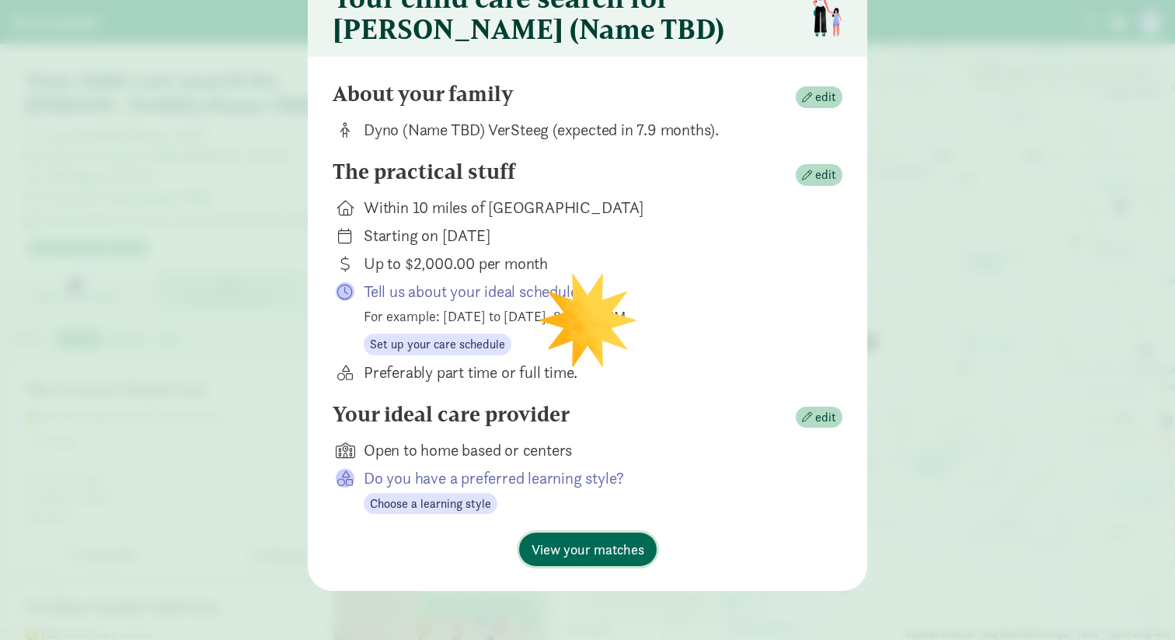
click at [624, 549] on span "View your matches" at bounding box center [588, 549] width 113 height 21
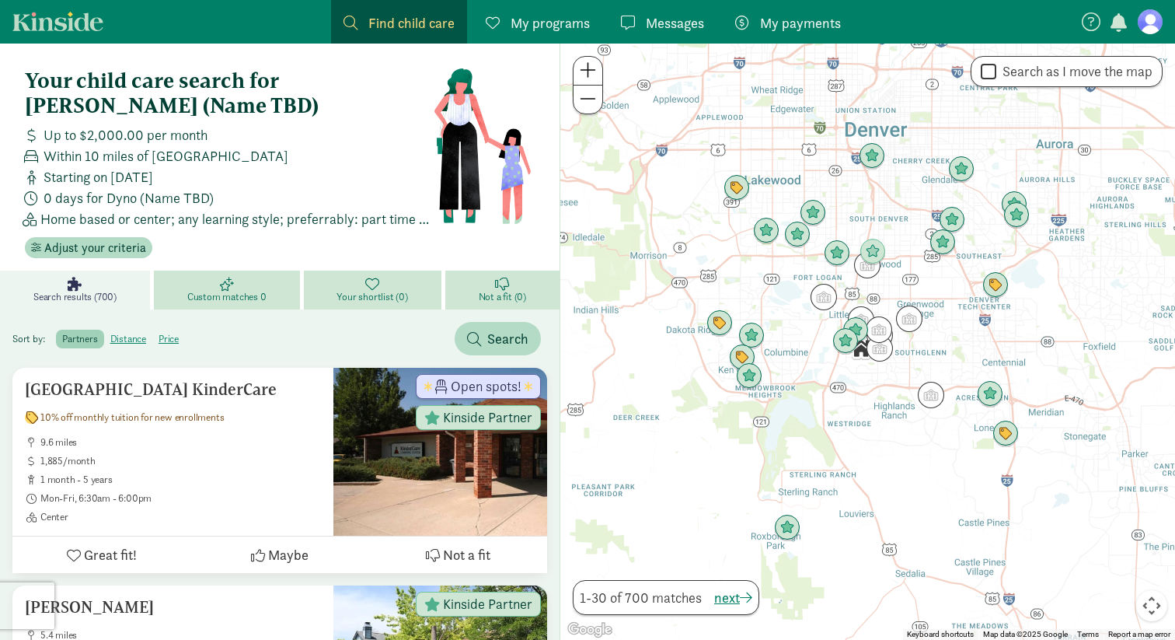
click at [591, 79] on span at bounding box center [588, 70] width 16 height 19
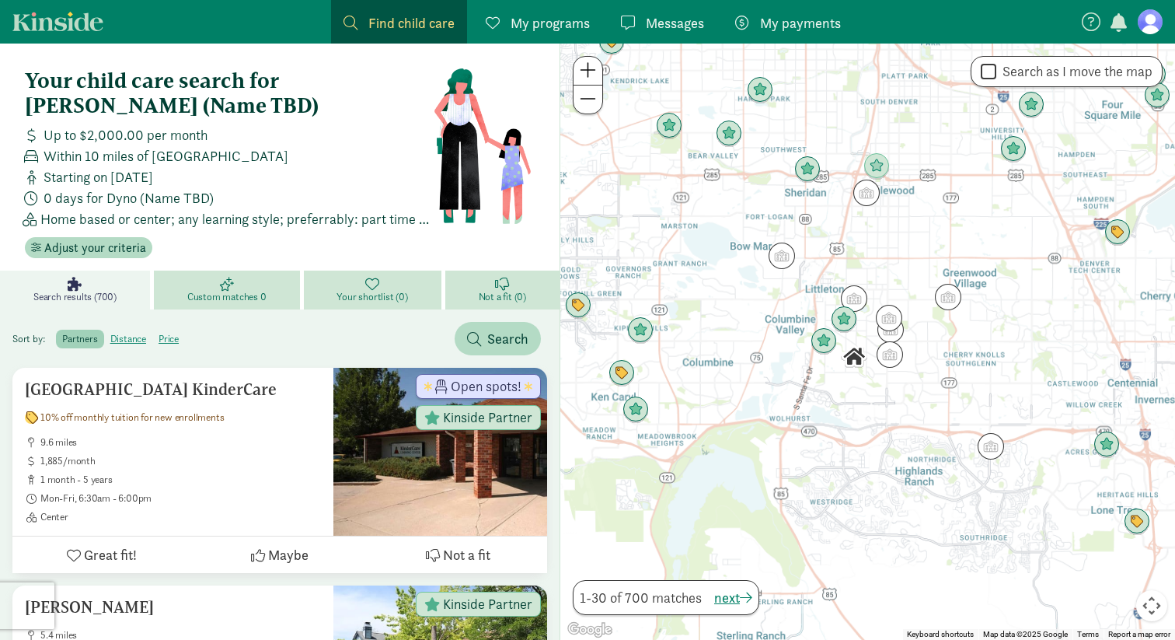
click at [588, 74] on span at bounding box center [588, 70] width 16 height 19
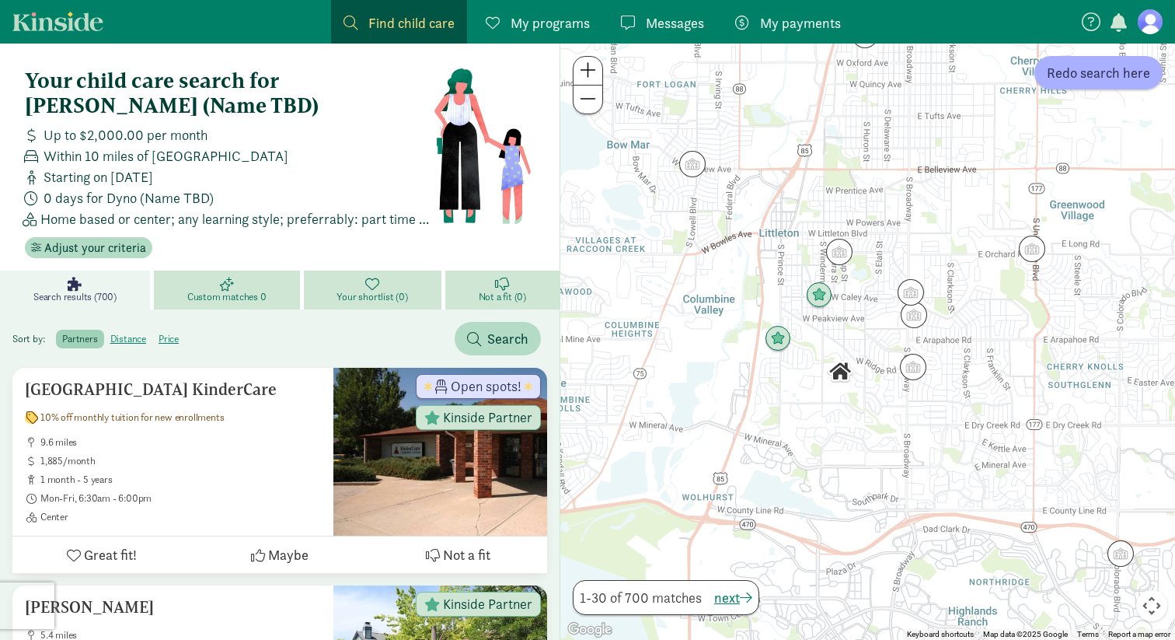
click at [588, 74] on span at bounding box center [588, 70] width 16 height 19
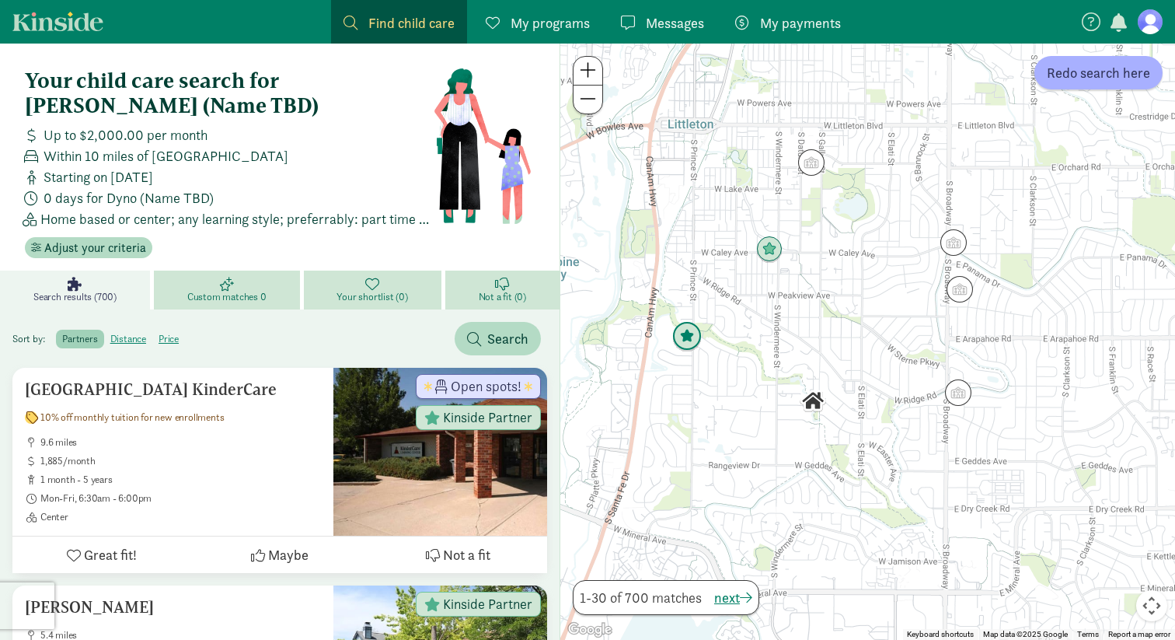
click at [688, 338] on img "Click to see details" at bounding box center [687, 337] width 30 height 30
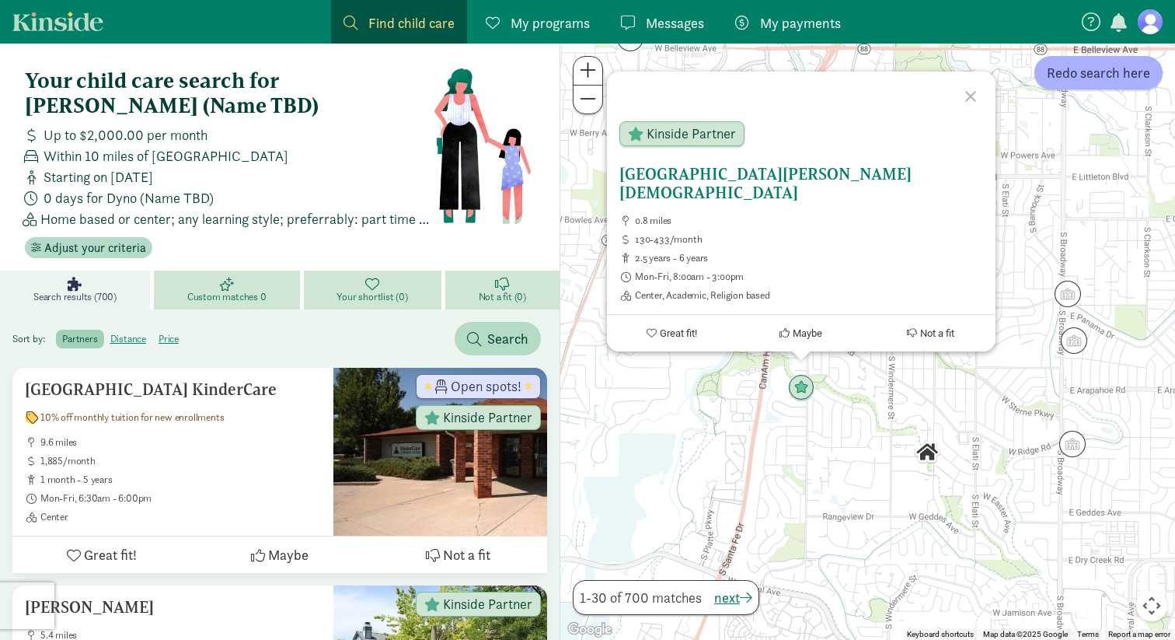
click at [755, 191] on h5 "St. Mary Littleton Catholic Preschool" at bounding box center [801, 183] width 364 height 37
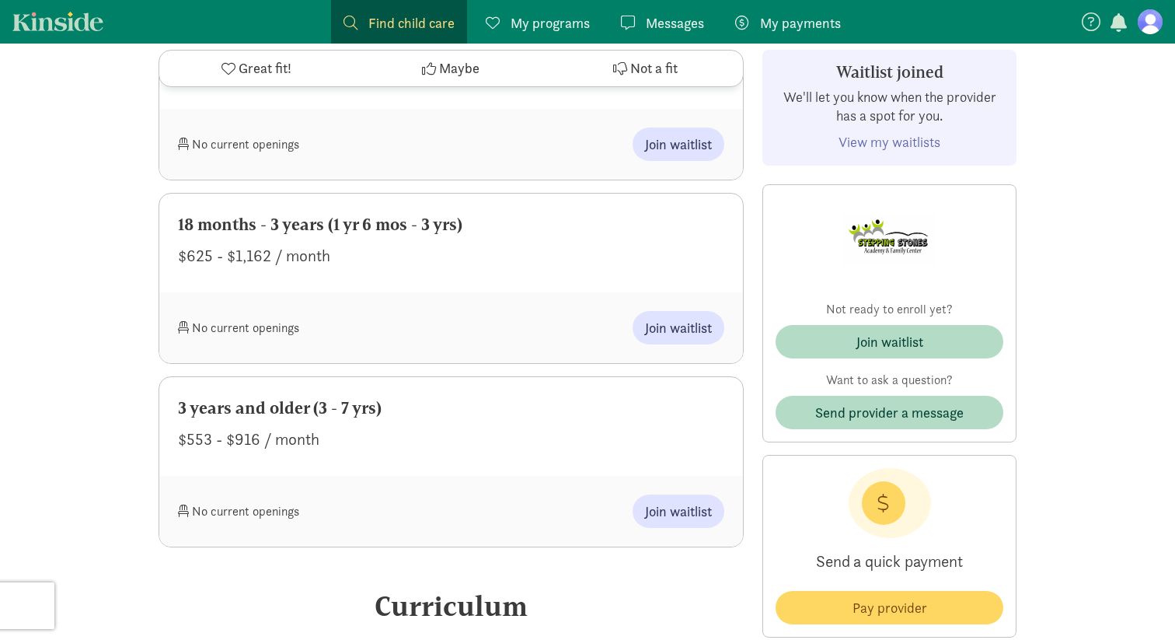
scroll to position [812, 0]
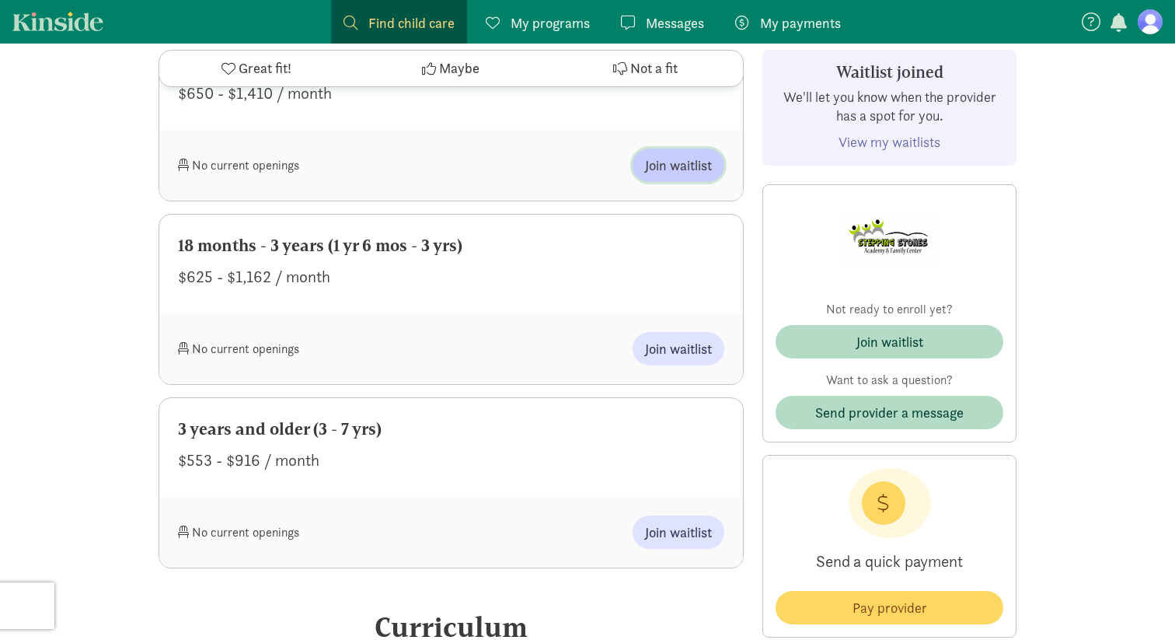
click at [673, 153] on button "Join waitlist" at bounding box center [679, 164] width 92 height 33
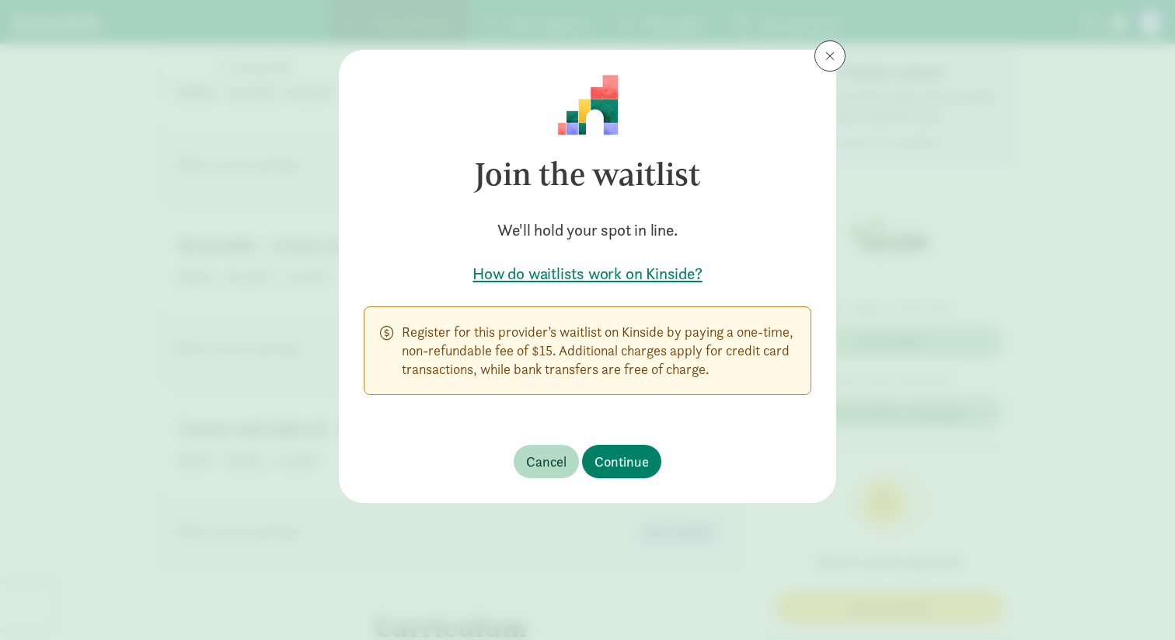
click at [606, 272] on h5 "How do waitlists work on Kinside?" at bounding box center [588, 274] width 448 height 22
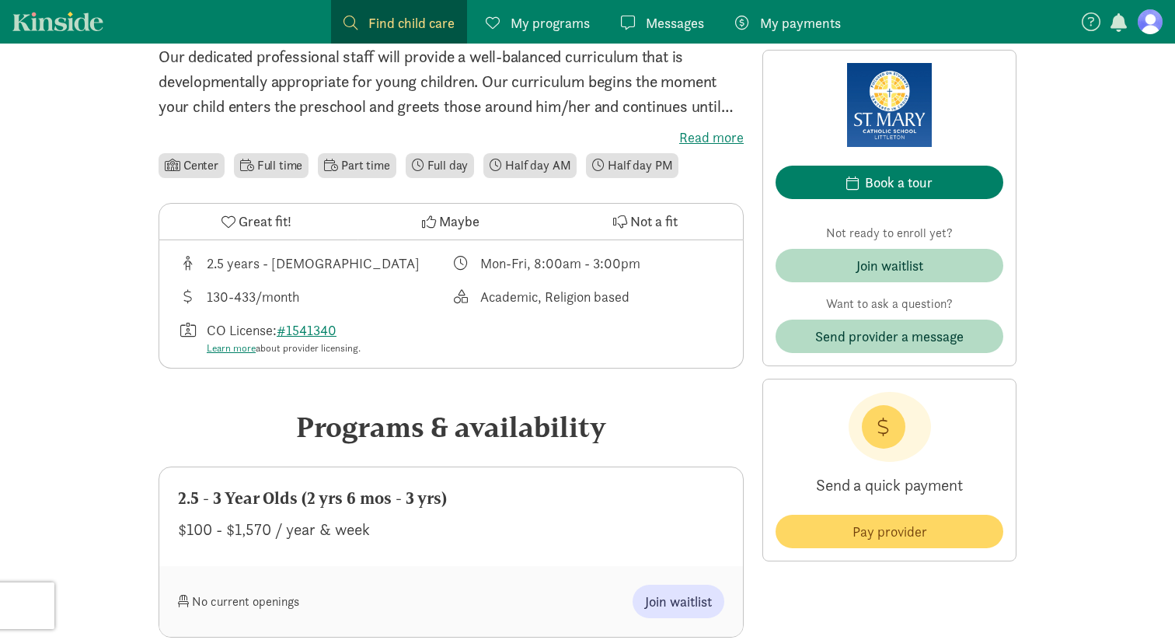
scroll to position [337, 0]
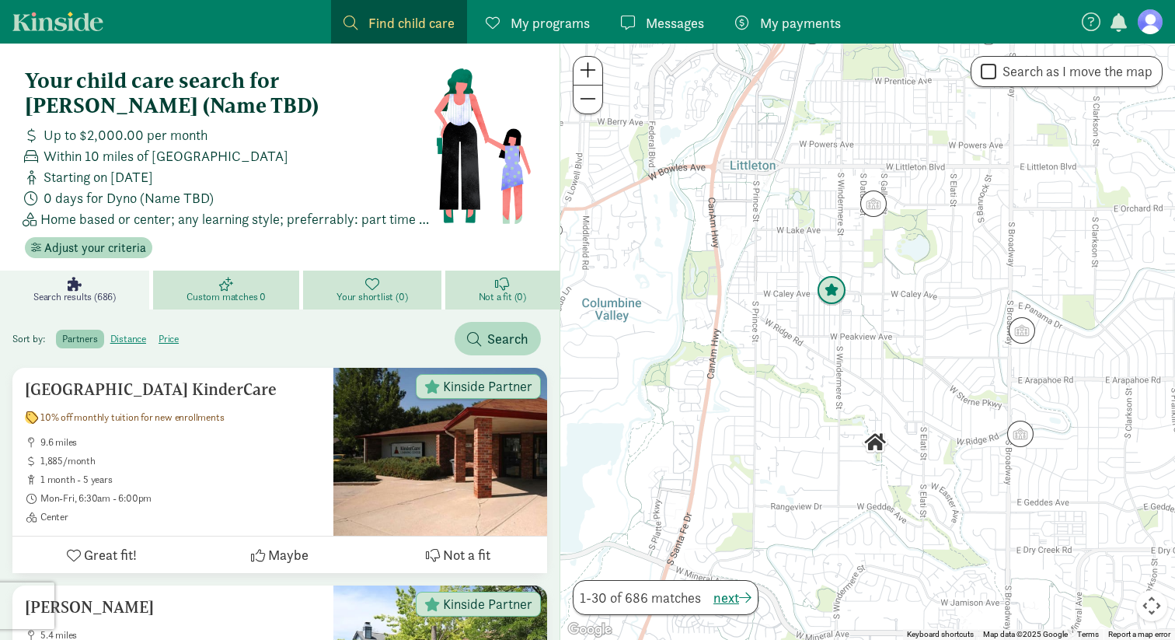
click at [837, 290] on img "Click to see details" at bounding box center [832, 291] width 30 height 30
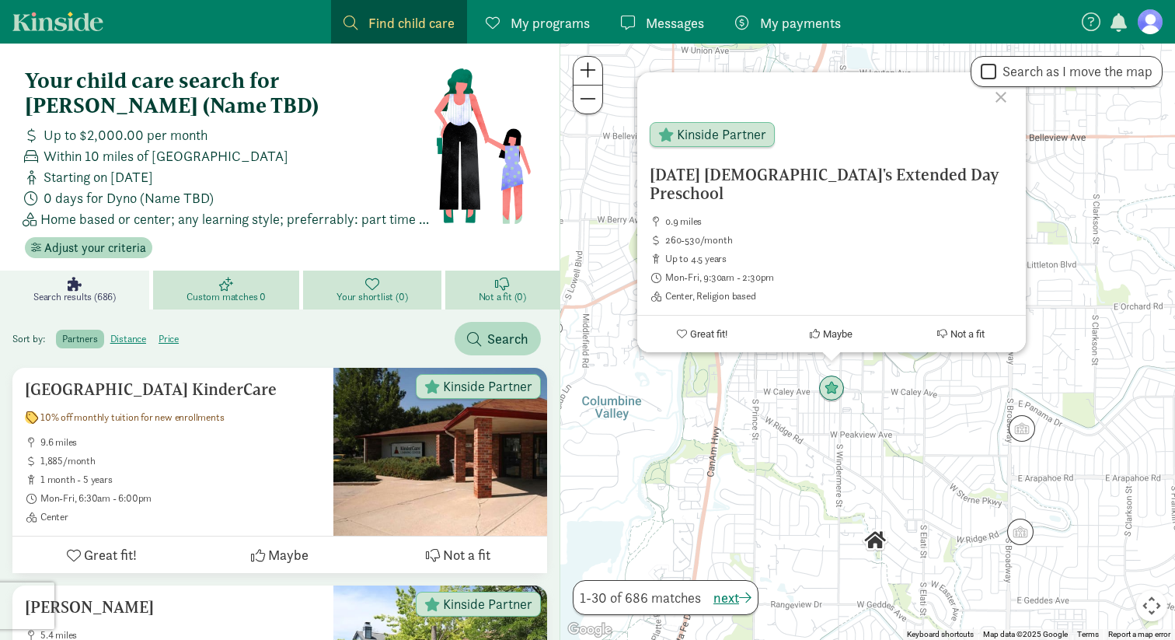
click at [902, 408] on div "Ascension Lutheran's Extended Day Preschool 0.9 miles 260-530/month up to 4.5 y…" at bounding box center [867, 342] width 615 height 596
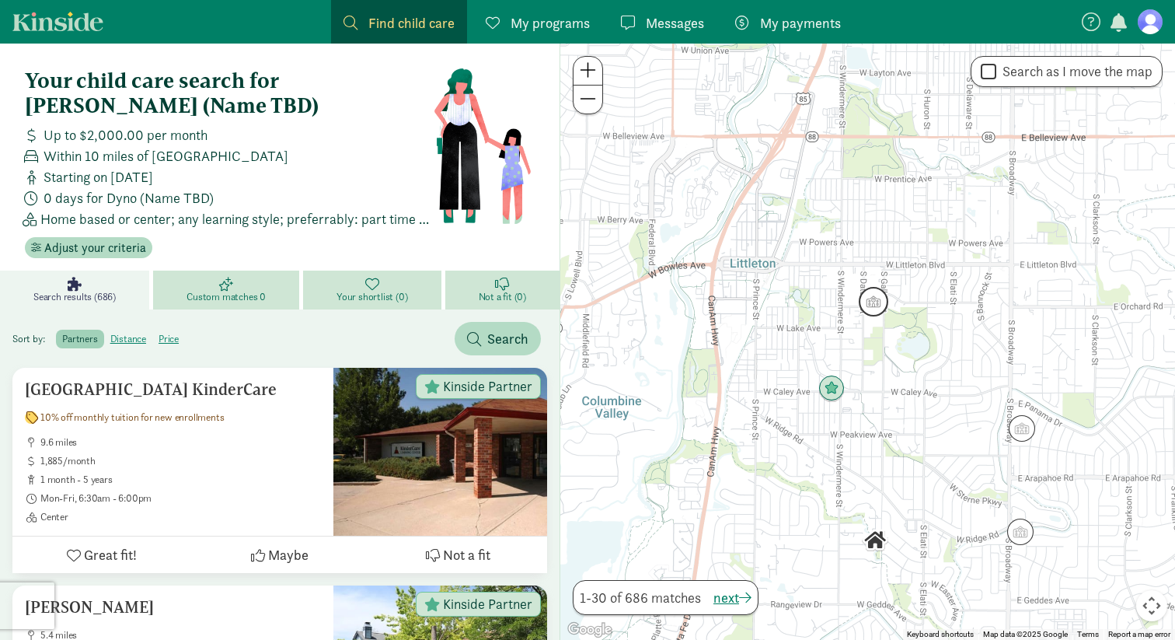
click at [874, 300] on img "Click to see details" at bounding box center [874, 302] width 30 height 30
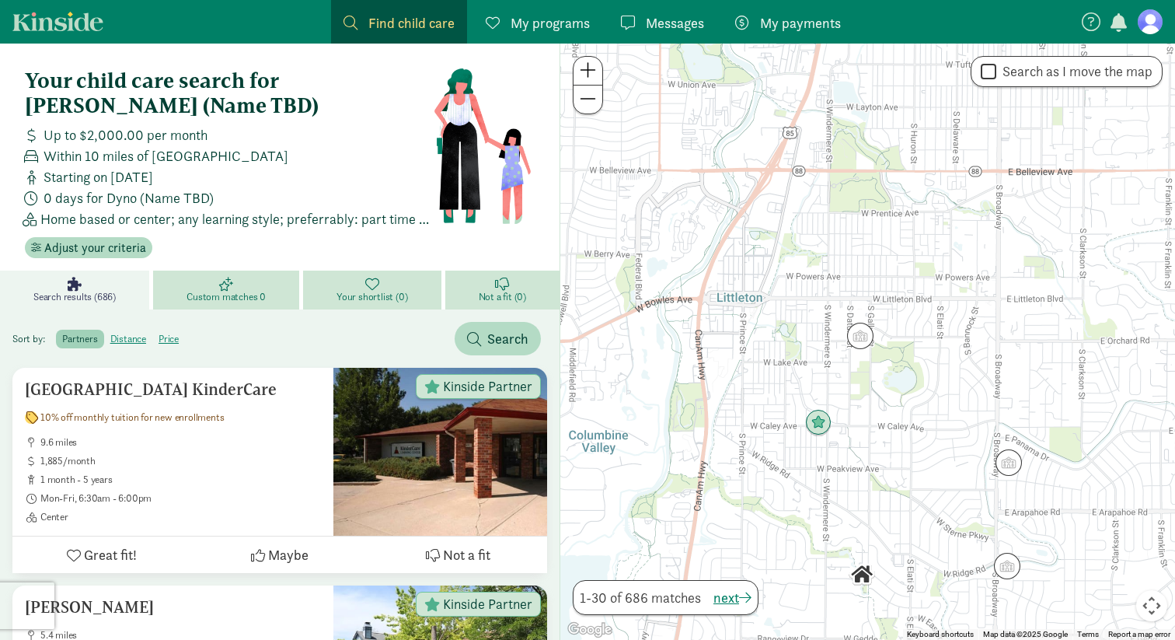
drag, startPoint x: 943, startPoint y: 474, endPoint x: 868, endPoint y: 369, distance: 129.2
click at [868, 369] on div at bounding box center [867, 342] width 615 height 596
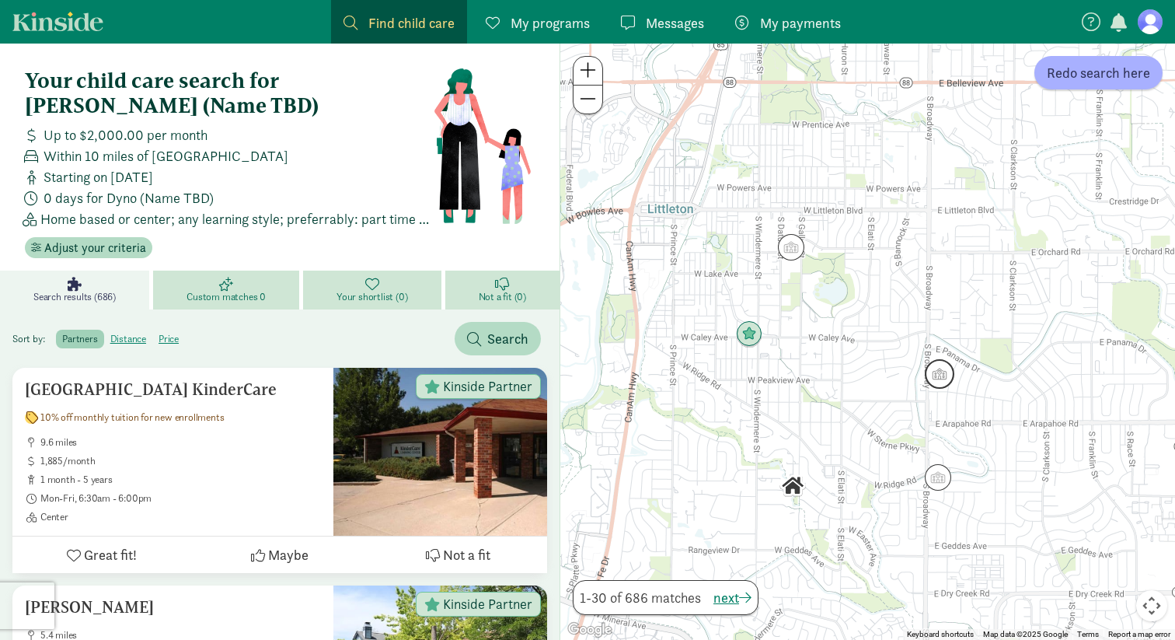
click at [944, 377] on img "Click to see details" at bounding box center [940, 374] width 30 height 30
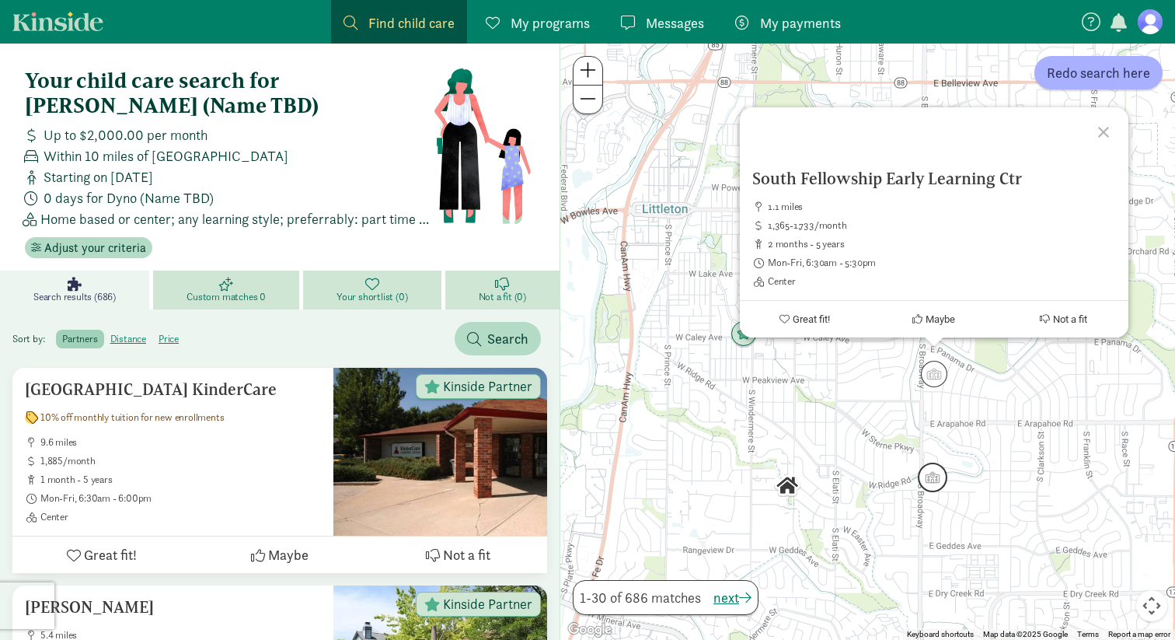
click at [932, 488] on img "Click to see details" at bounding box center [933, 477] width 30 height 30
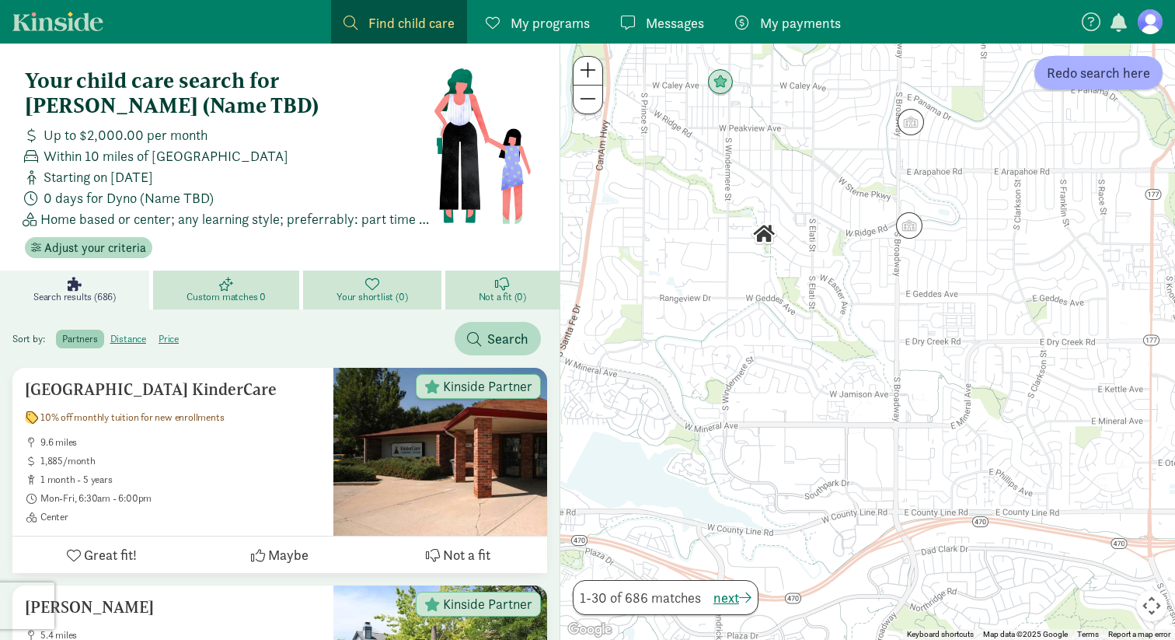
drag, startPoint x: 946, startPoint y: 543, endPoint x: 923, endPoint y: 290, distance: 254.4
click at [923, 290] on div "To navigate, press the arrow keys." at bounding box center [867, 342] width 615 height 596
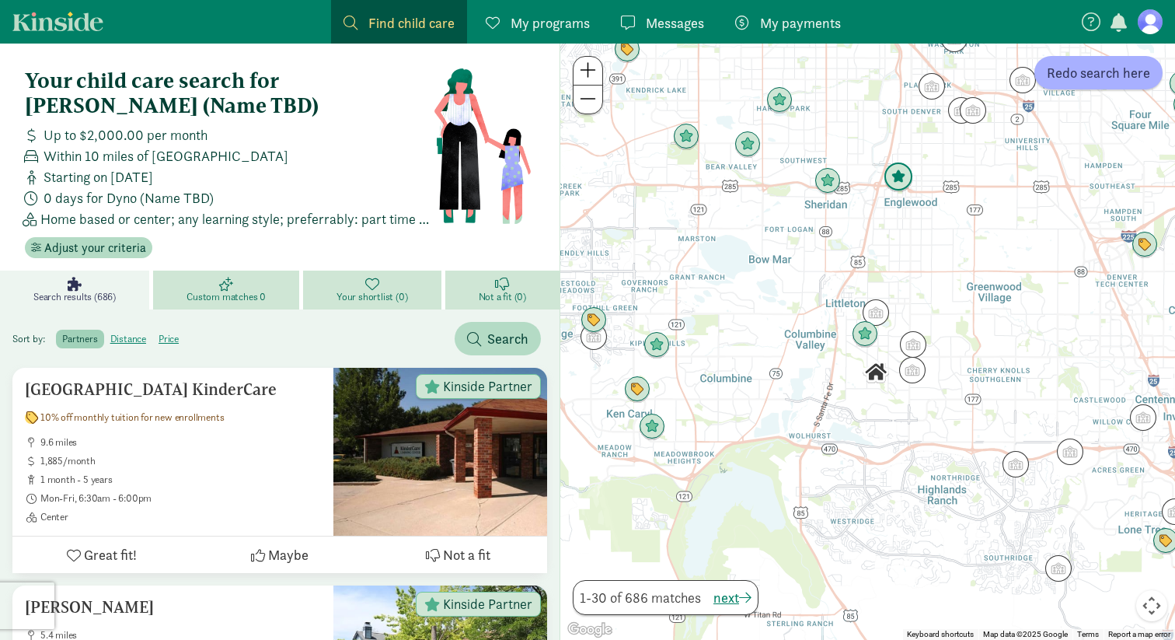
click at [903, 180] on img "Click to see details" at bounding box center [899, 177] width 30 height 30
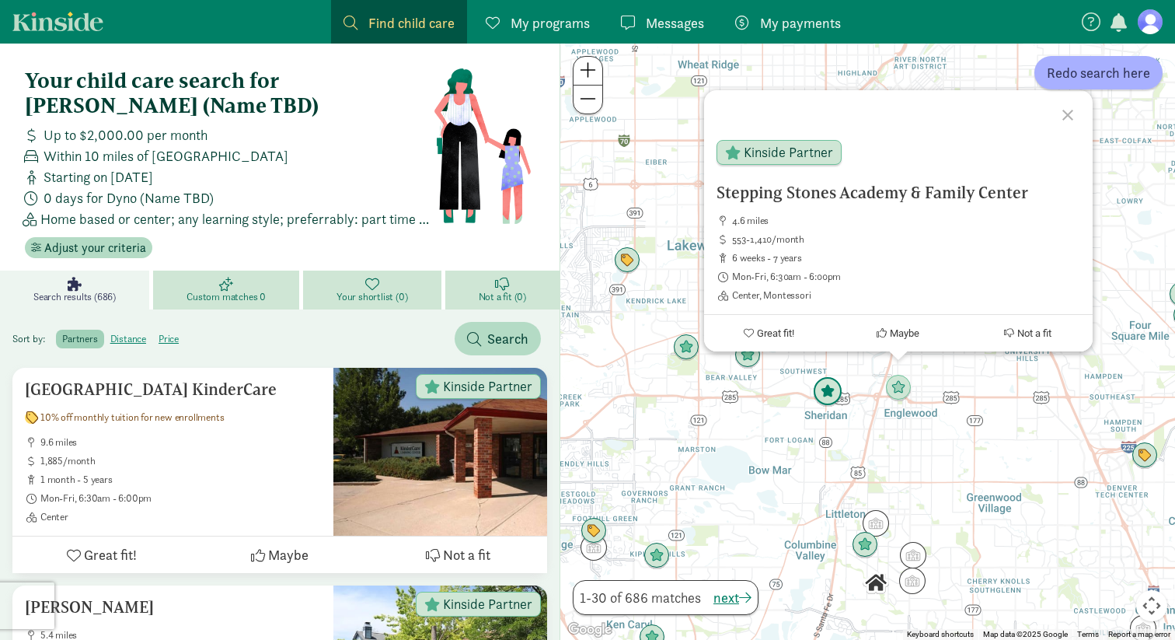
click at [830, 397] on img "Click to see details" at bounding box center [828, 392] width 30 height 30
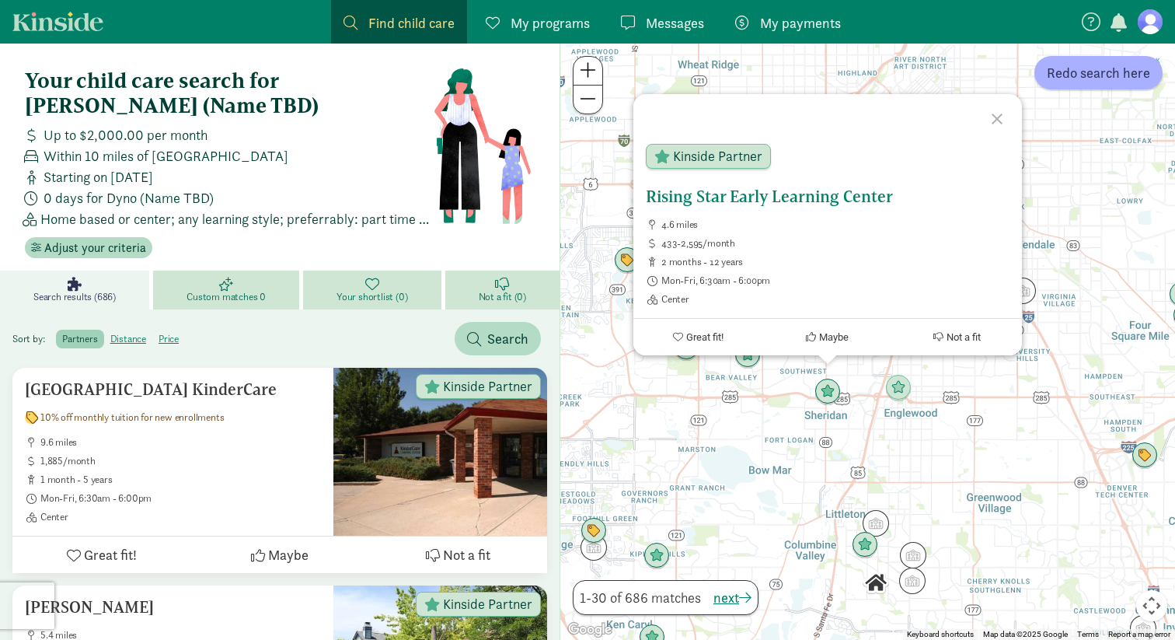
click at [841, 200] on h5 "Rising Star Early Learning Center" at bounding box center [828, 196] width 364 height 19
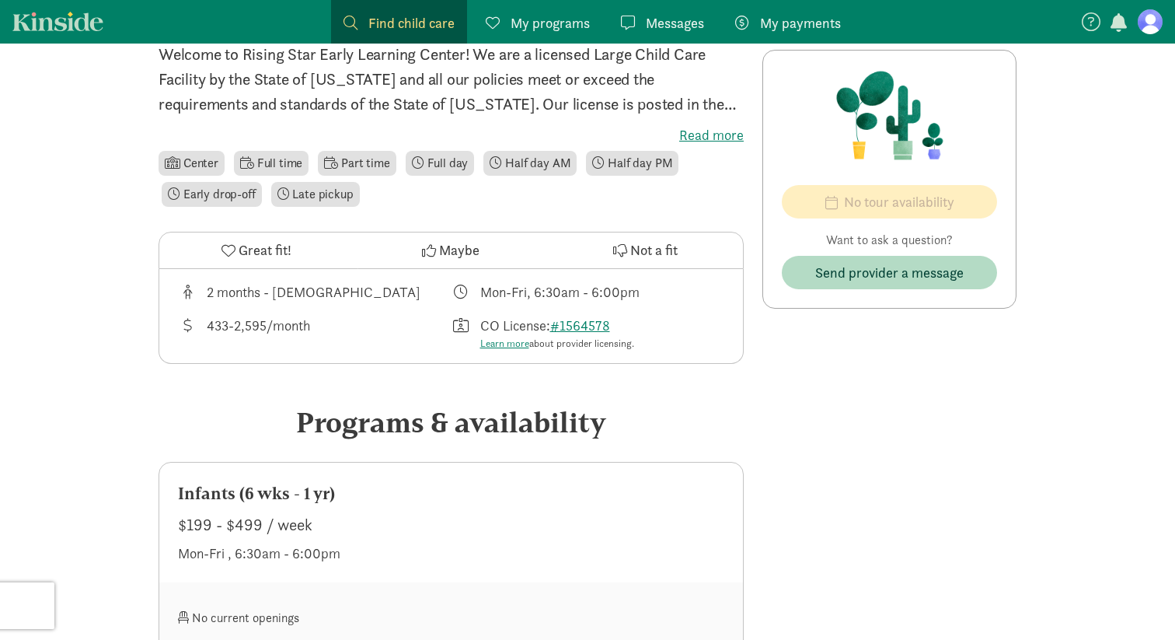
scroll to position [577, 0]
